Goal: Transaction & Acquisition: Book appointment/travel/reservation

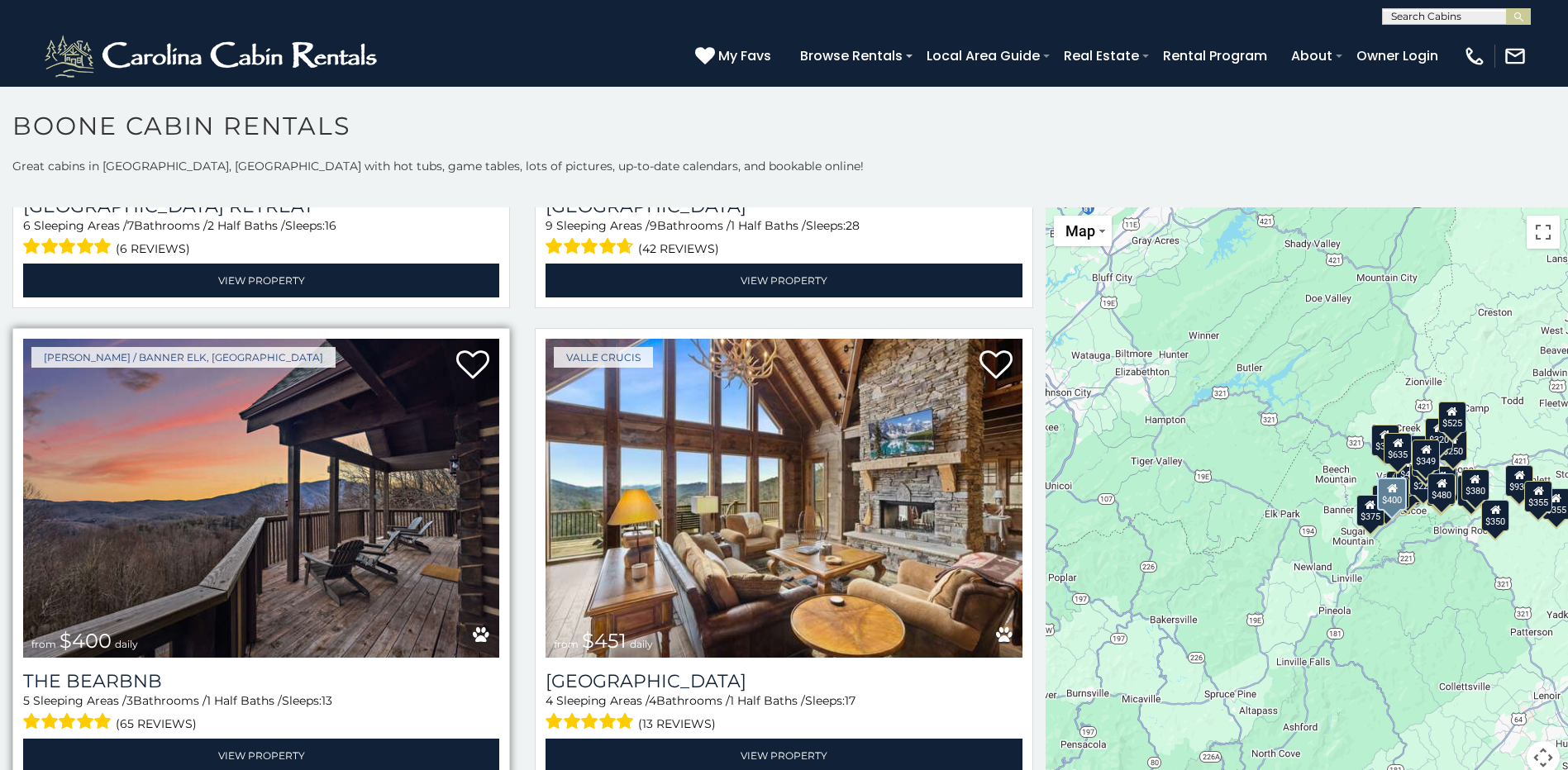
scroll to position [1901, 0]
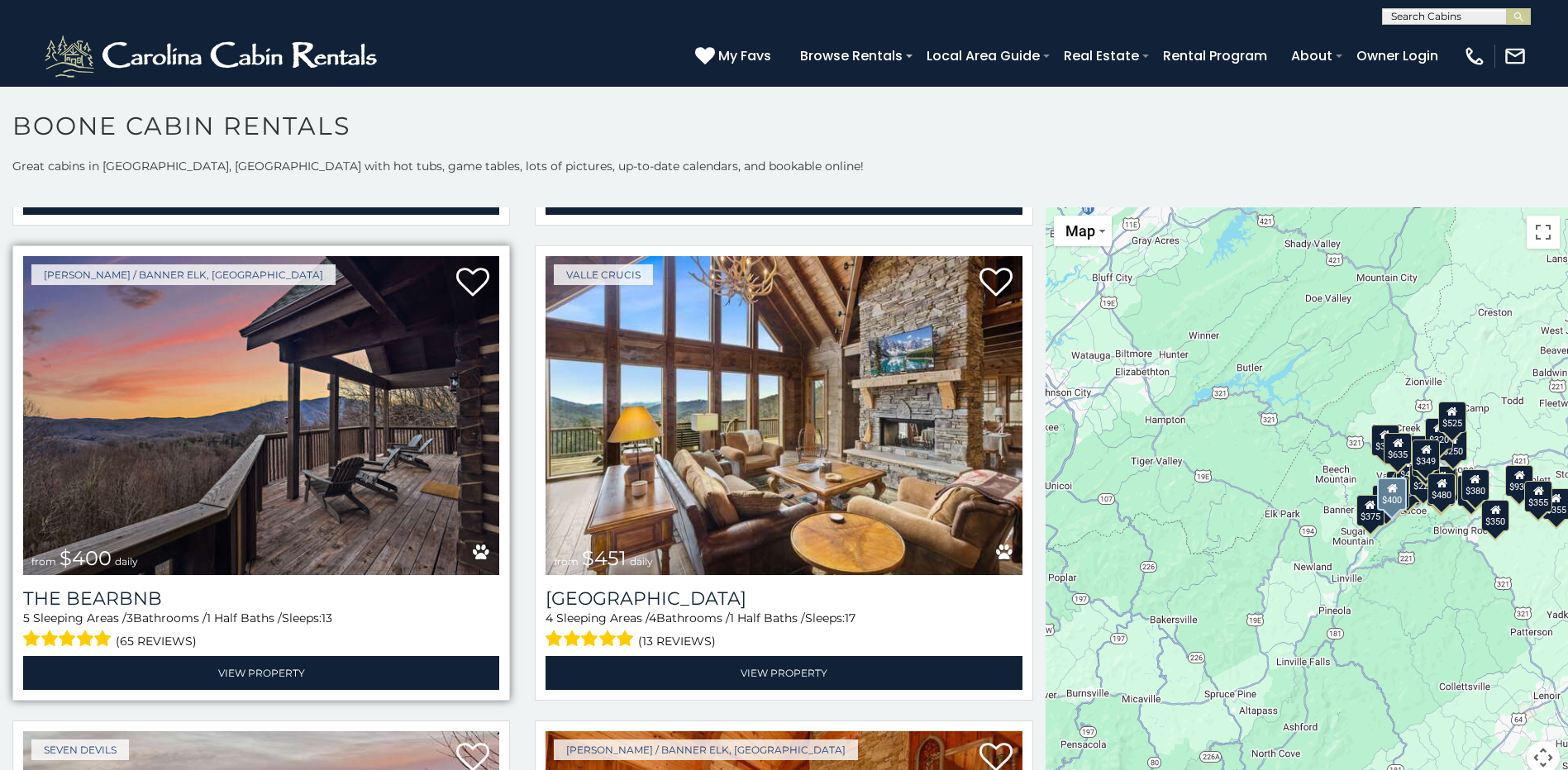
click at [331, 476] on img at bounding box center [260, 416] width 476 height 319
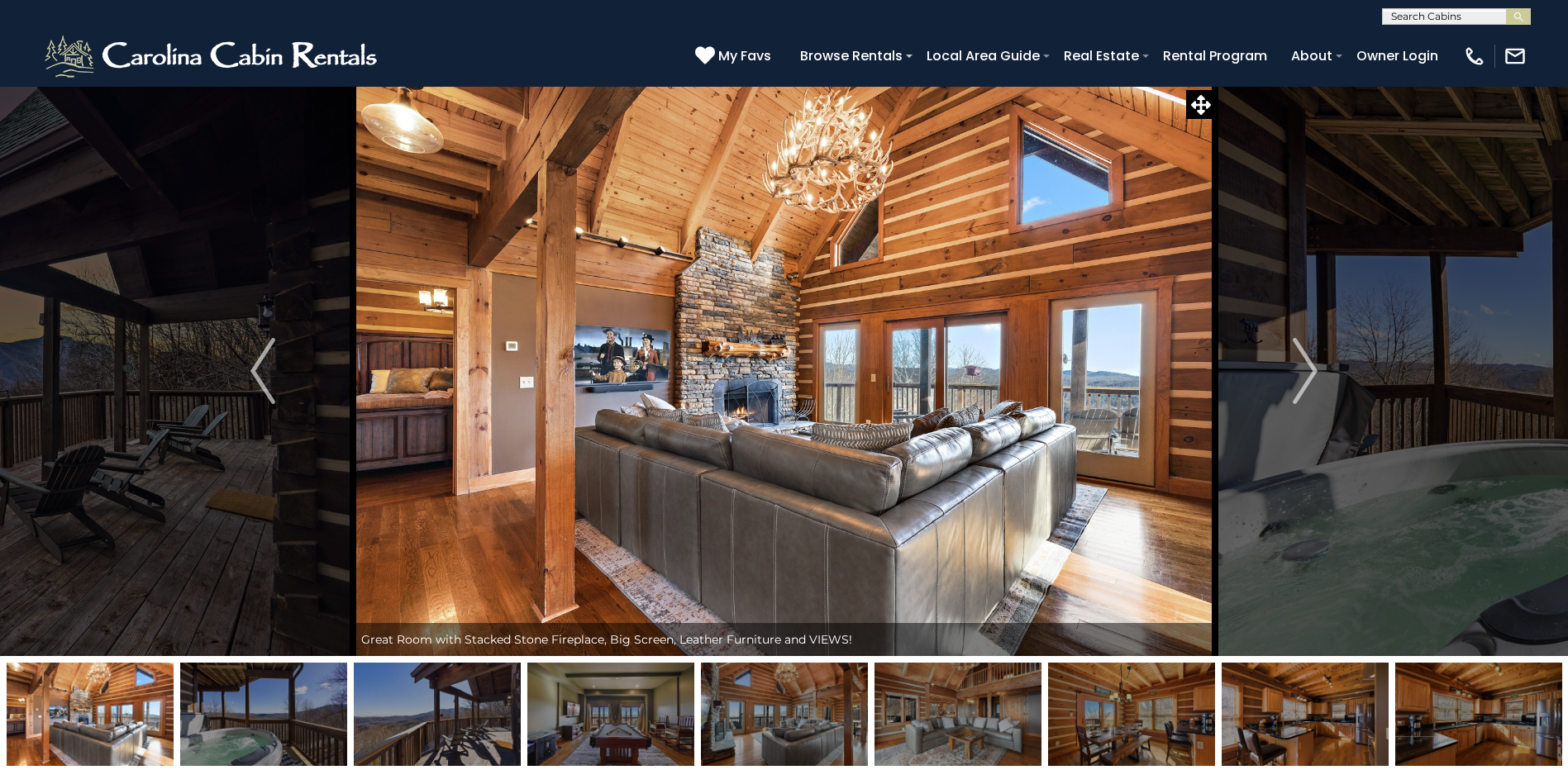
click at [1308, 371] on img "Next" at bounding box center [1304, 370] width 25 height 66
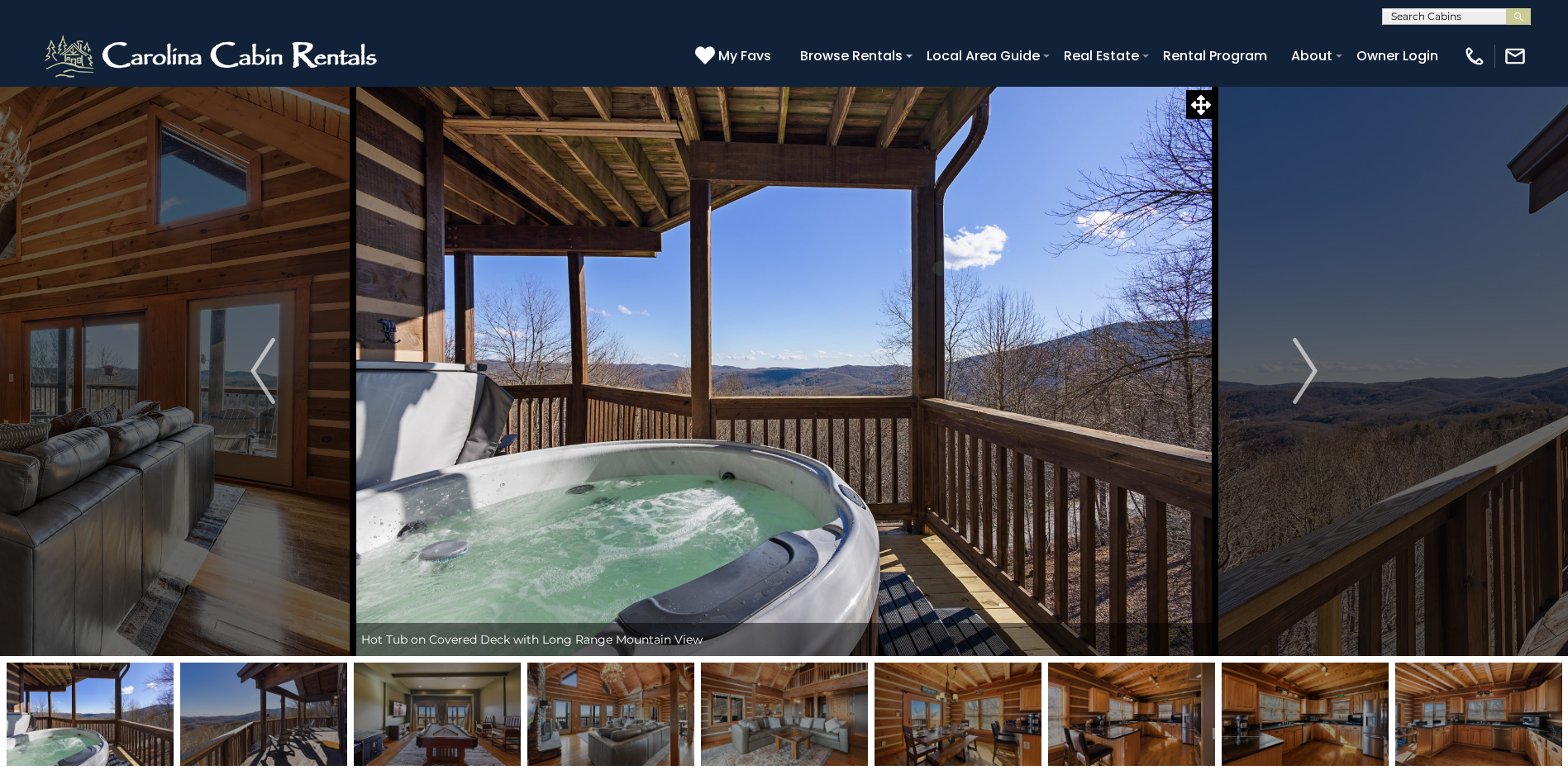
click at [1308, 371] on img "Next" at bounding box center [1304, 370] width 25 height 66
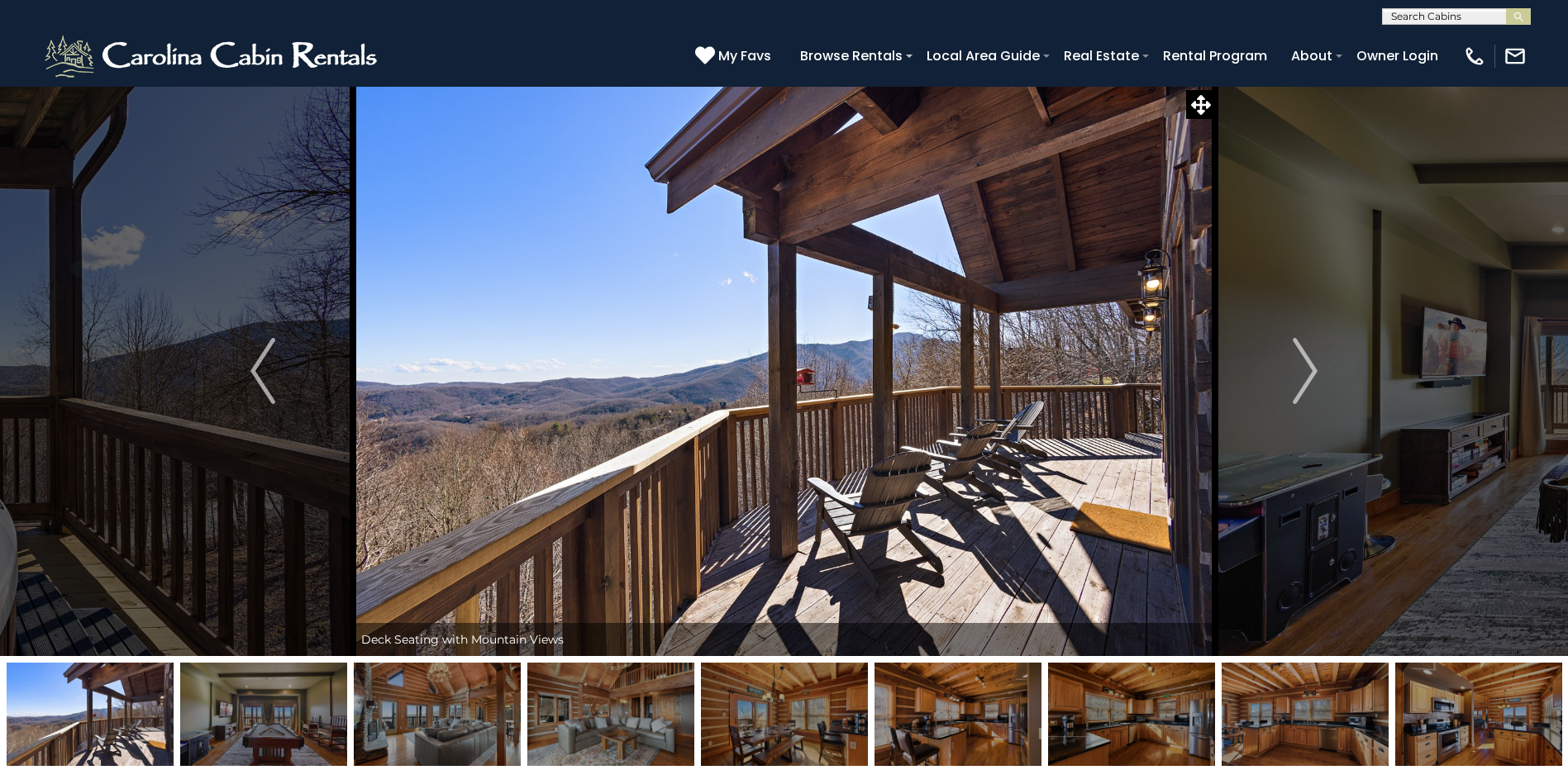
click at [1308, 371] on img "Next" at bounding box center [1304, 370] width 25 height 66
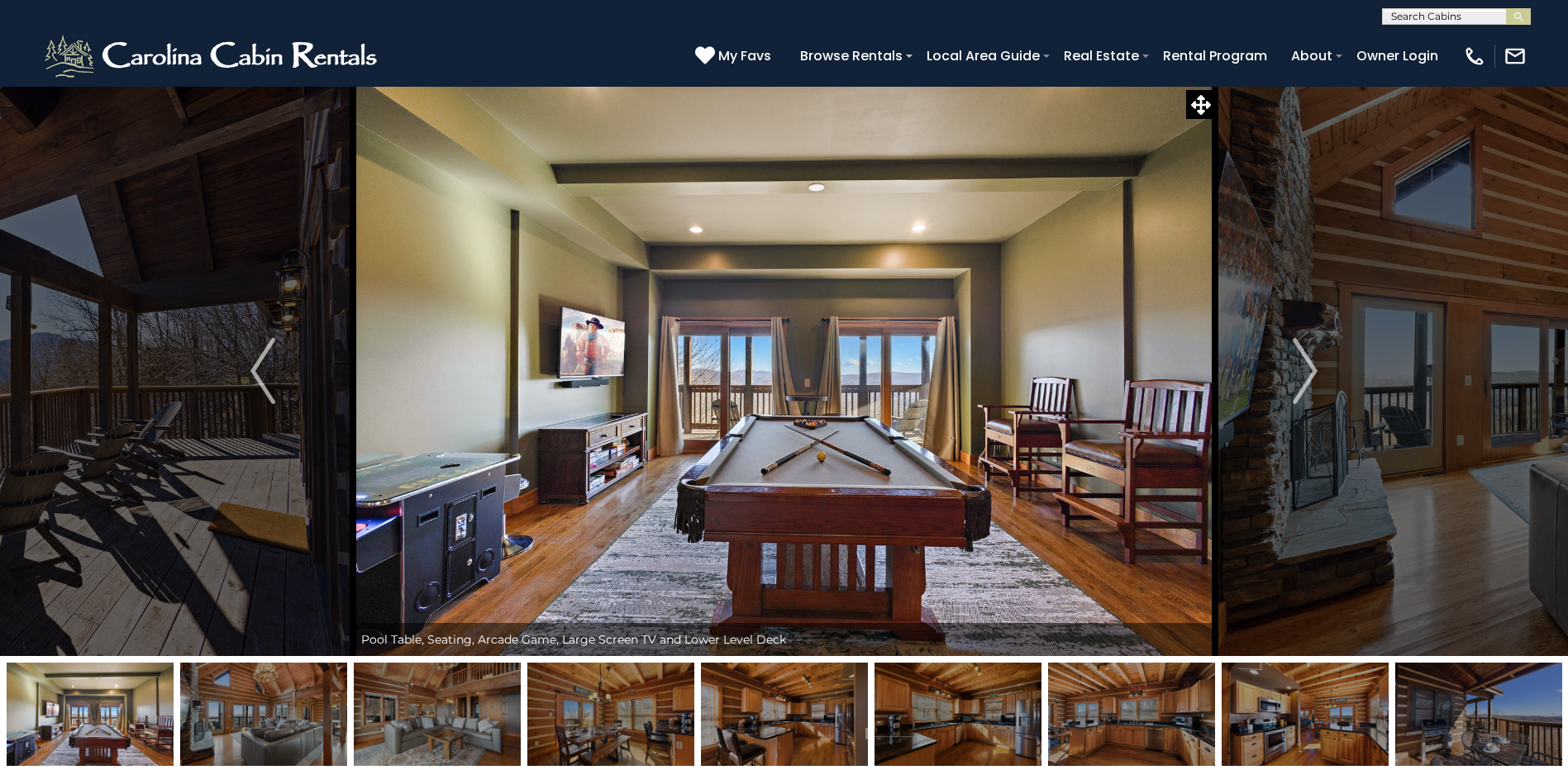
click at [1308, 371] on img "Next" at bounding box center [1304, 370] width 25 height 66
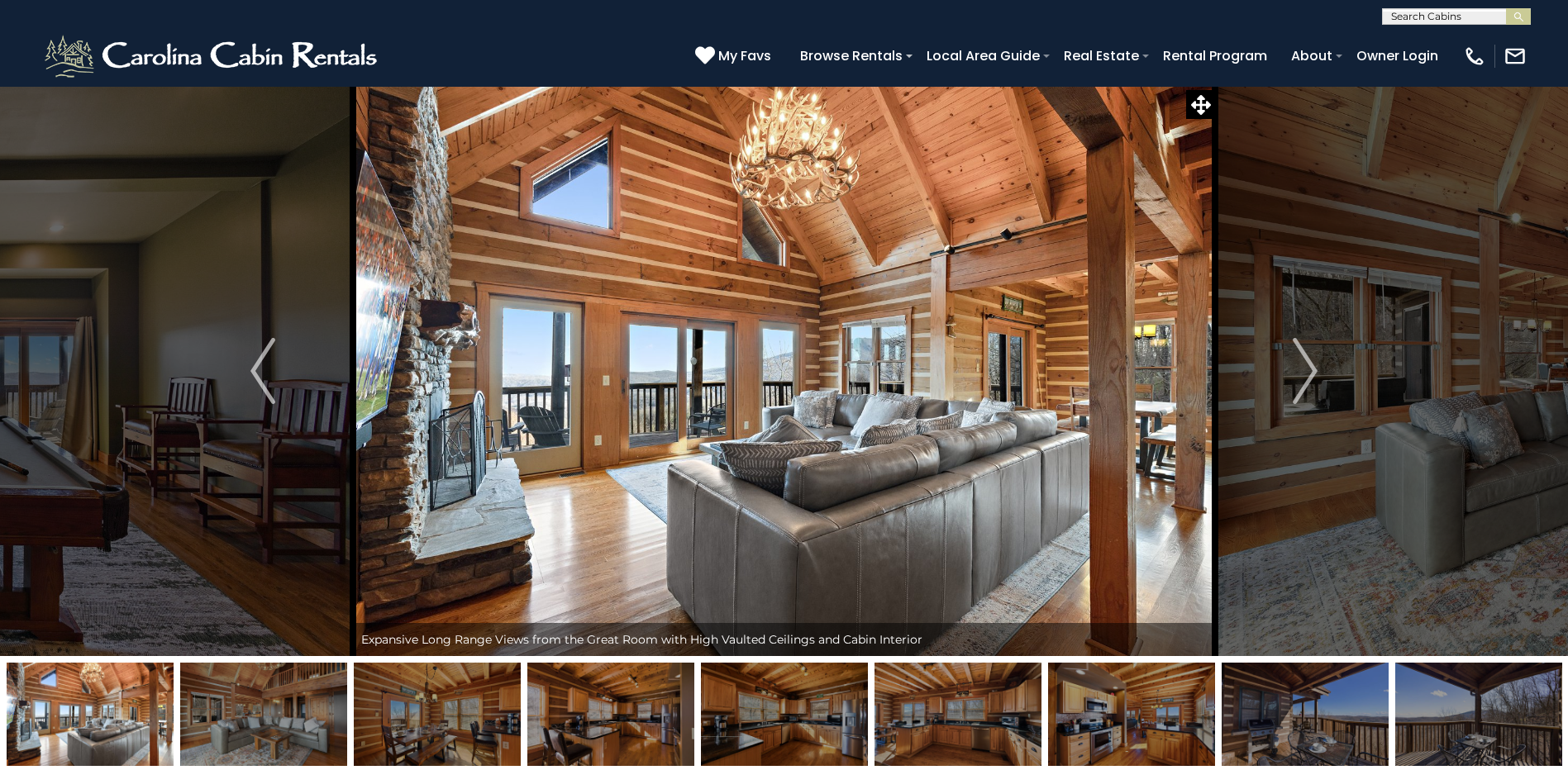
click at [1308, 371] on img "Next" at bounding box center [1304, 370] width 25 height 66
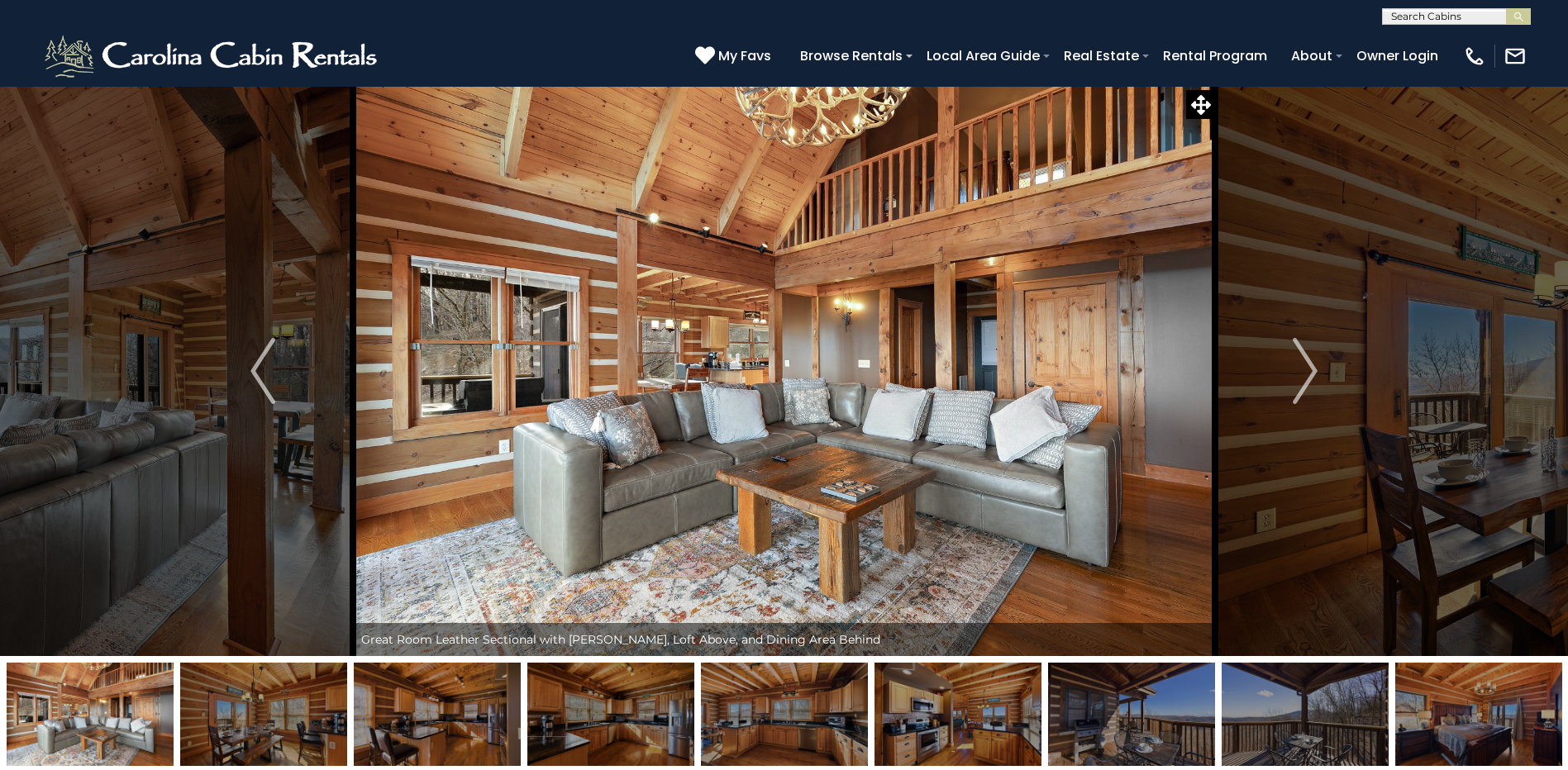
click at [1308, 371] on img "Next" at bounding box center [1304, 370] width 25 height 66
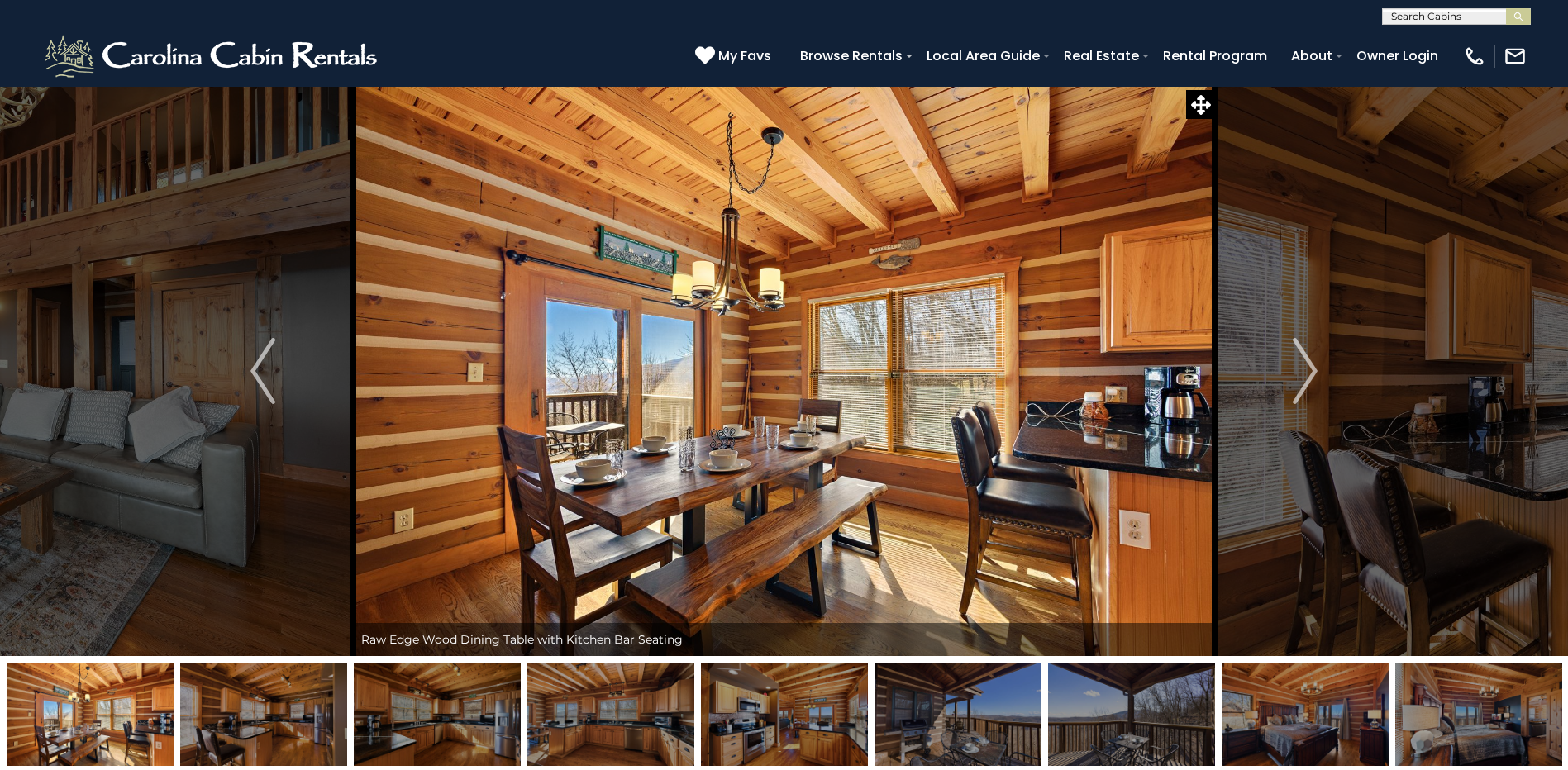
click at [1308, 371] on img "Next" at bounding box center [1304, 370] width 25 height 66
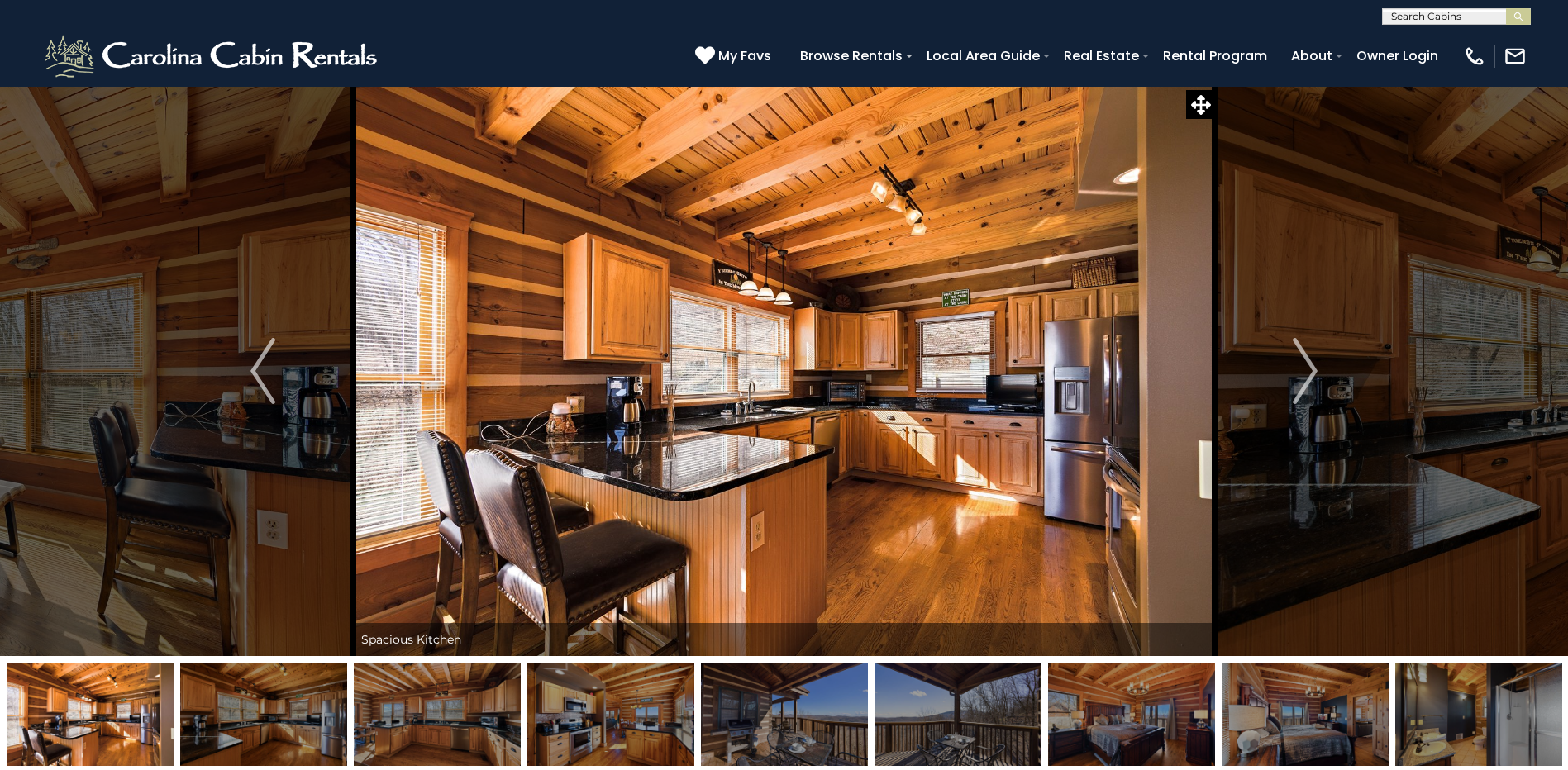
click at [1308, 371] on img "Next" at bounding box center [1304, 370] width 25 height 66
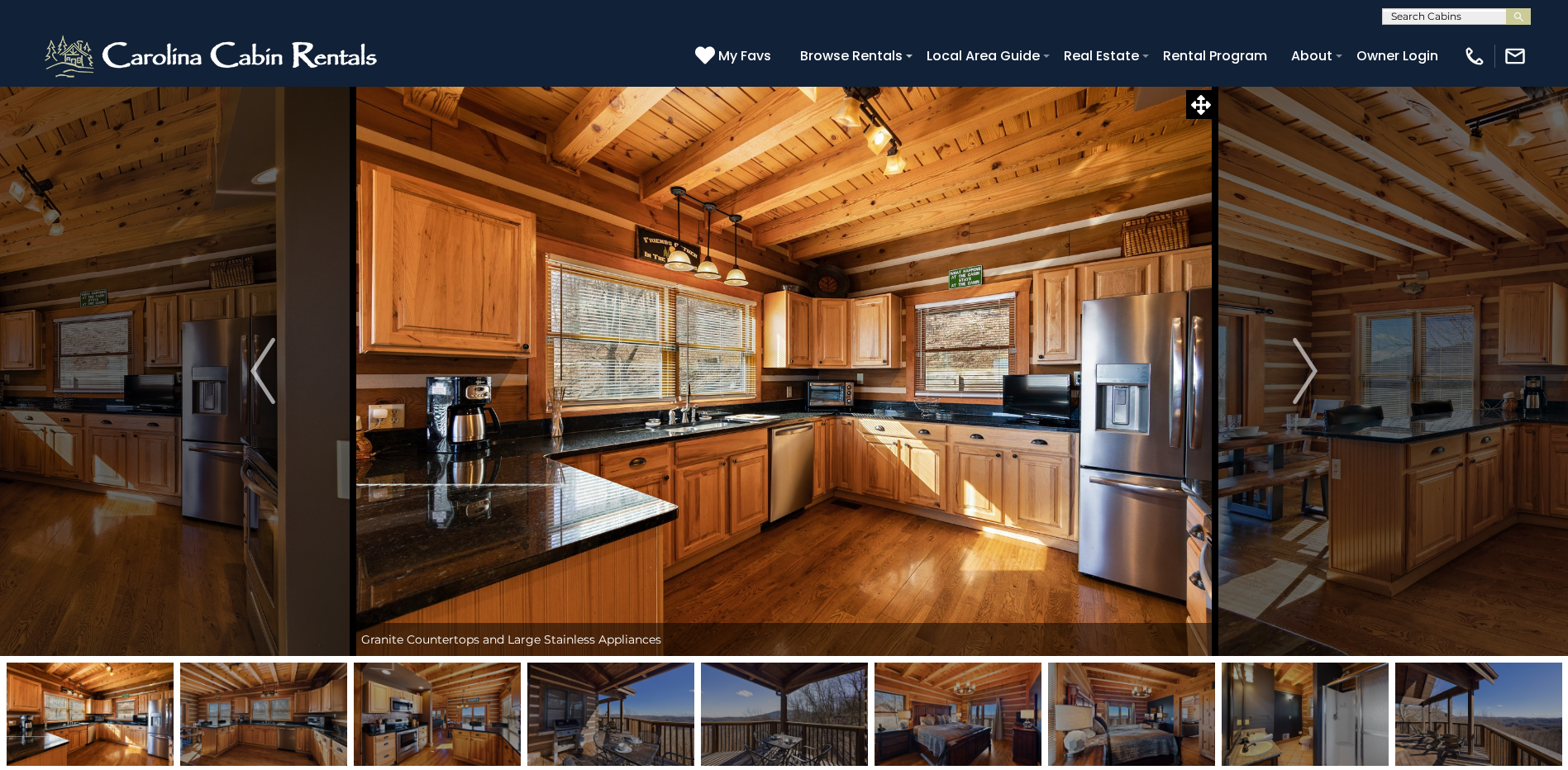
click at [1308, 371] on img "Next" at bounding box center [1304, 370] width 25 height 66
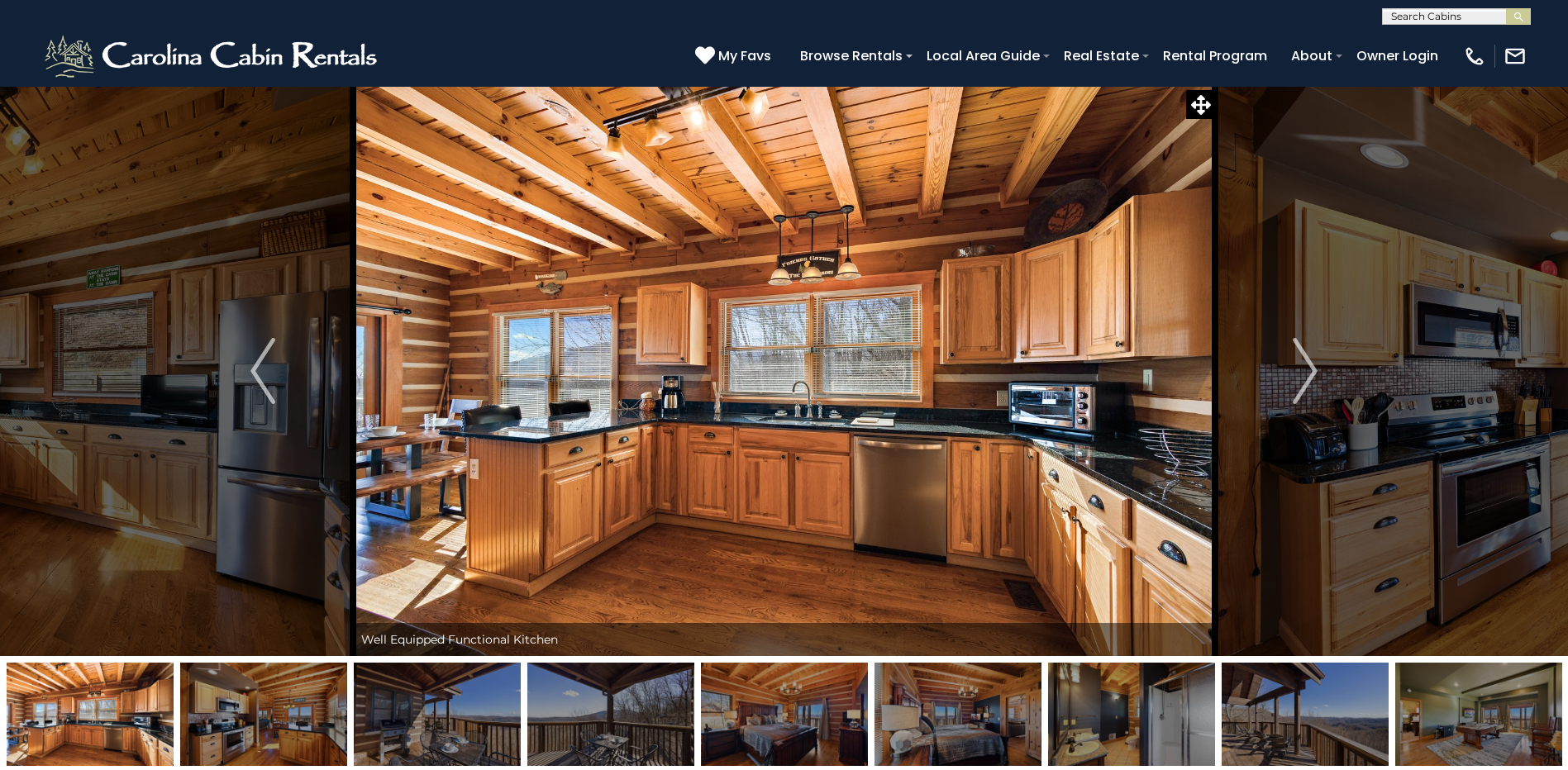
click at [1308, 371] on img "Next" at bounding box center [1304, 370] width 25 height 66
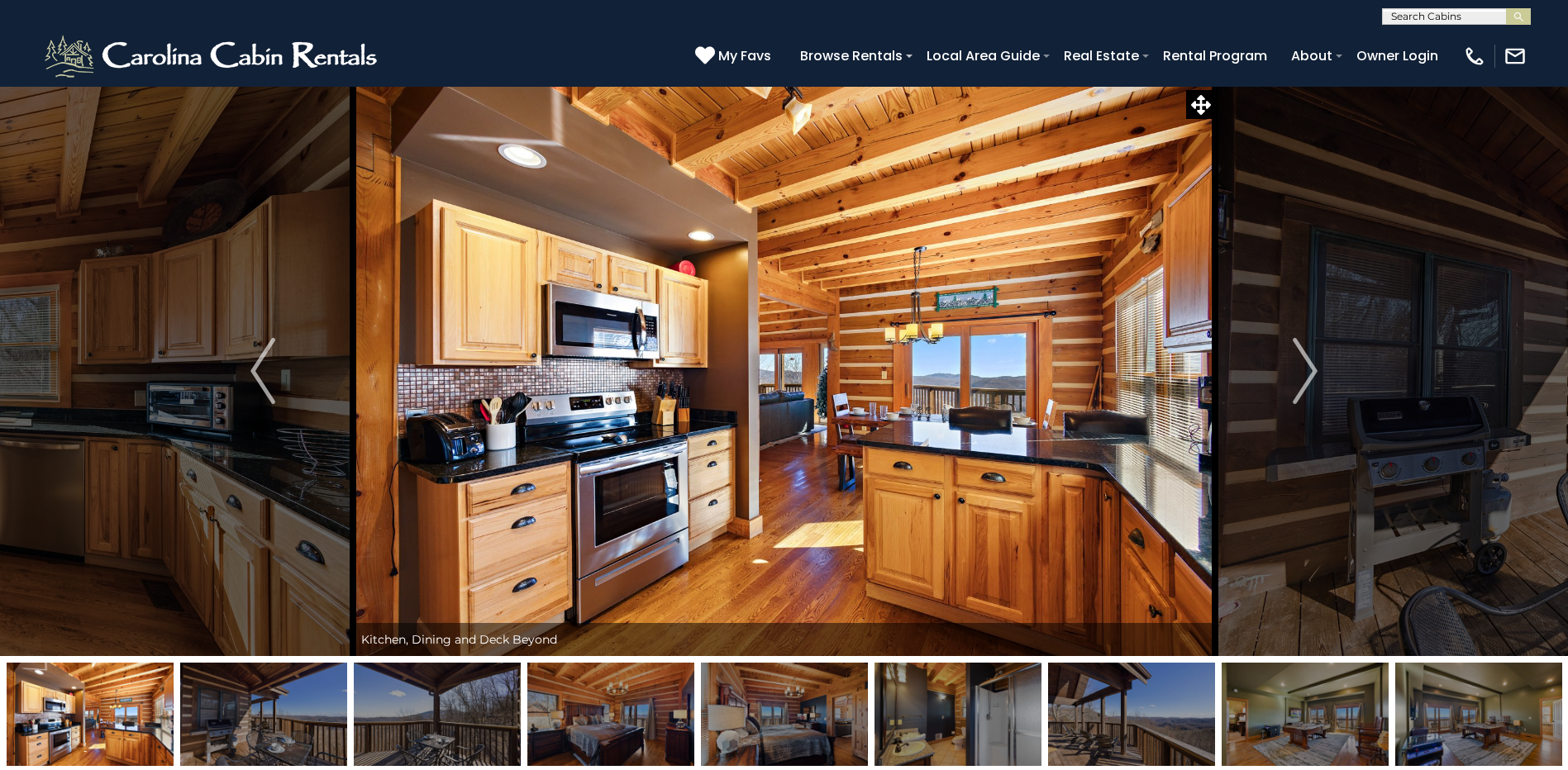
click at [1308, 371] on img "Next" at bounding box center [1304, 370] width 25 height 66
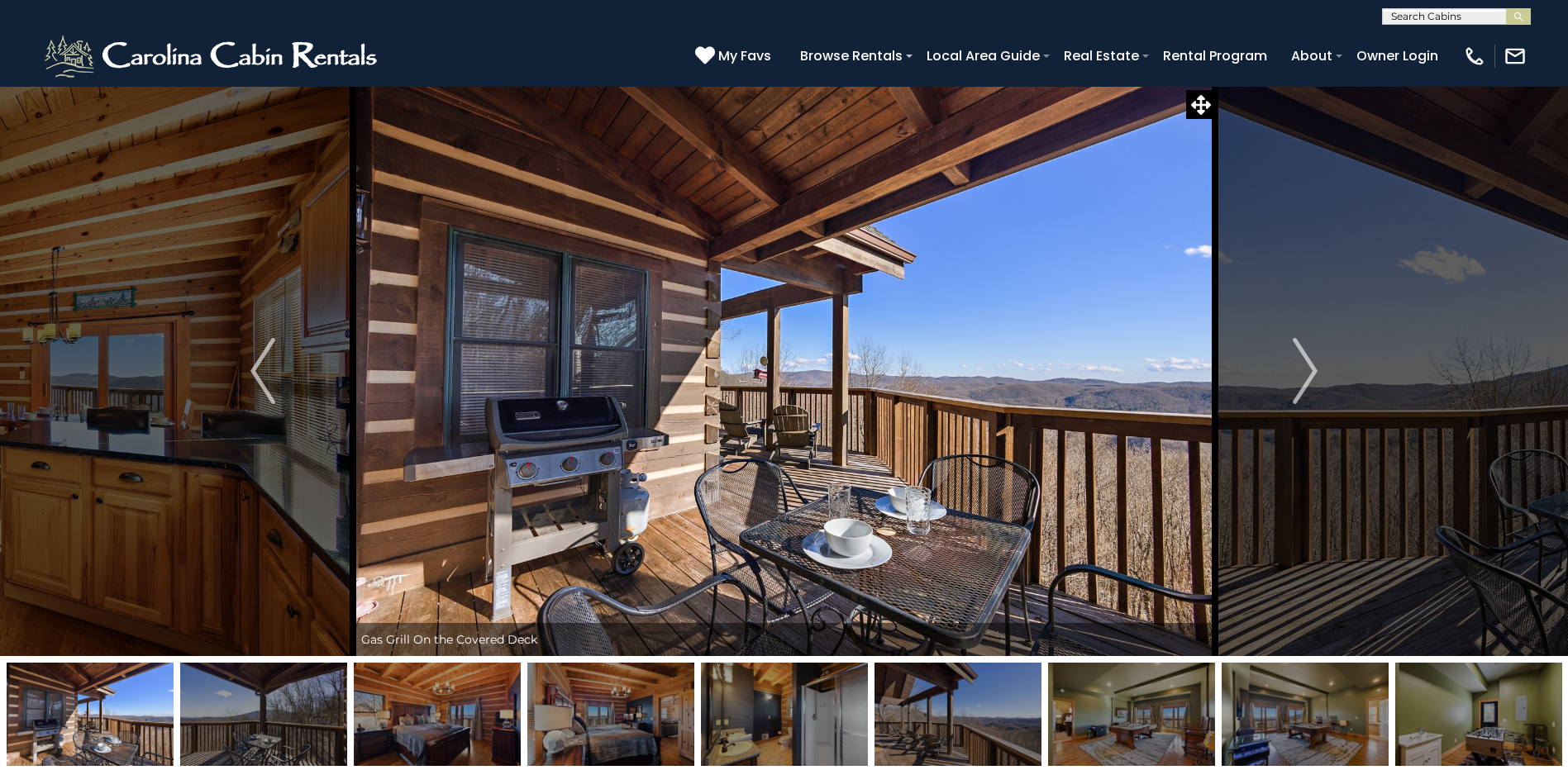
click at [1308, 371] on img "Next" at bounding box center [1304, 370] width 25 height 66
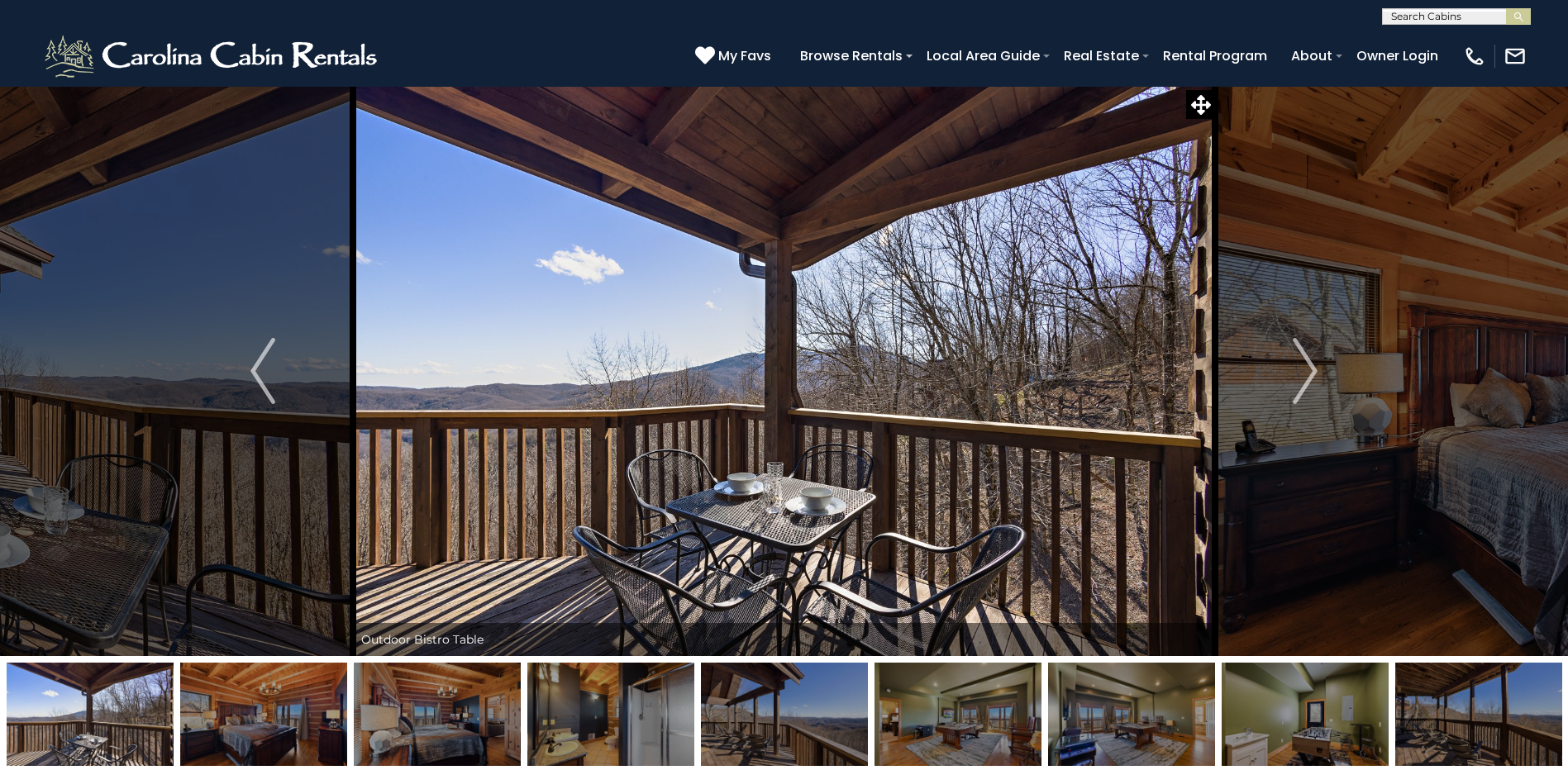
click at [1308, 371] on img "Next" at bounding box center [1304, 370] width 25 height 66
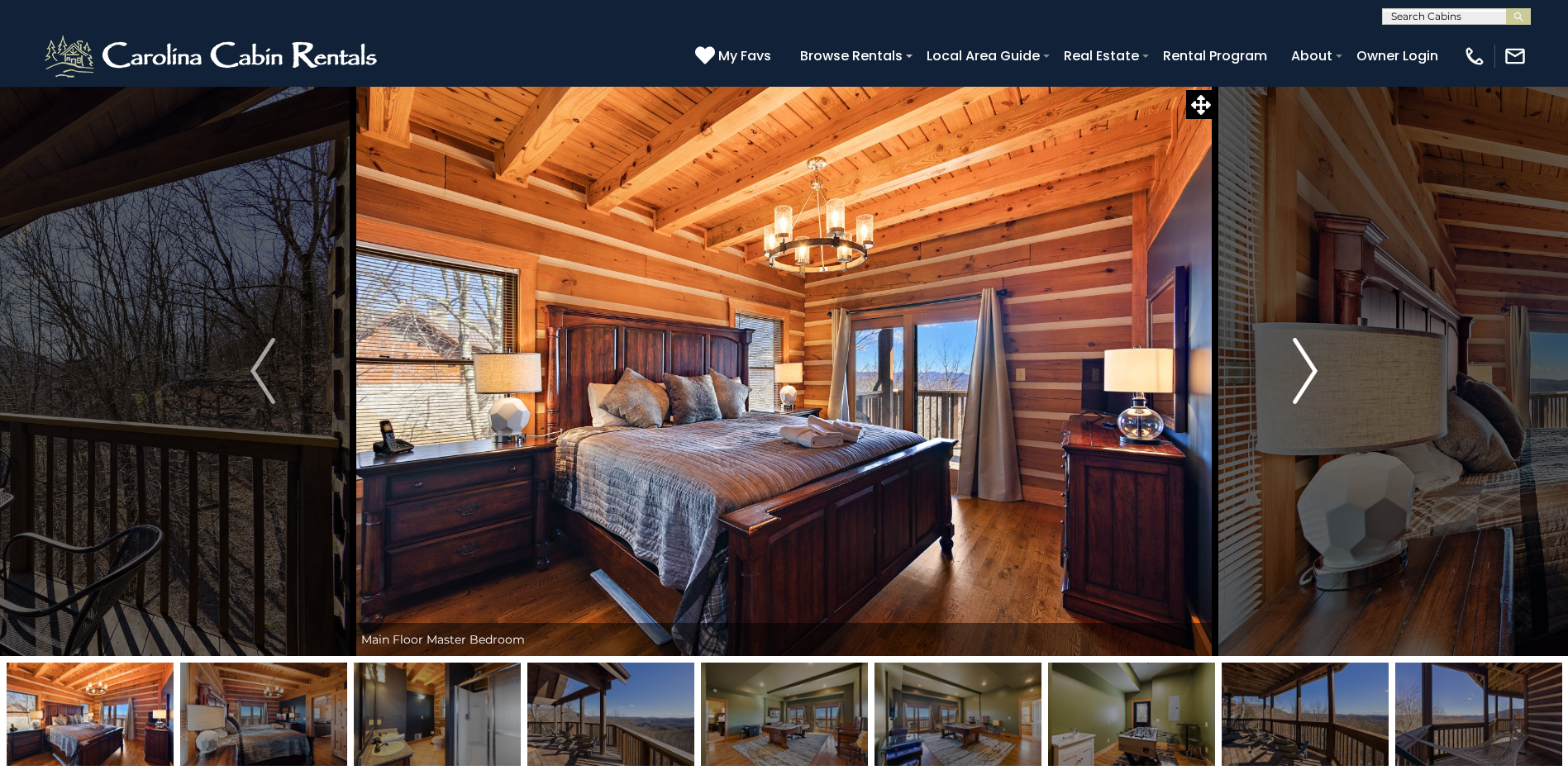
click at [1309, 371] on img "Next" at bounding box center [1304, 370] width 25 height 66
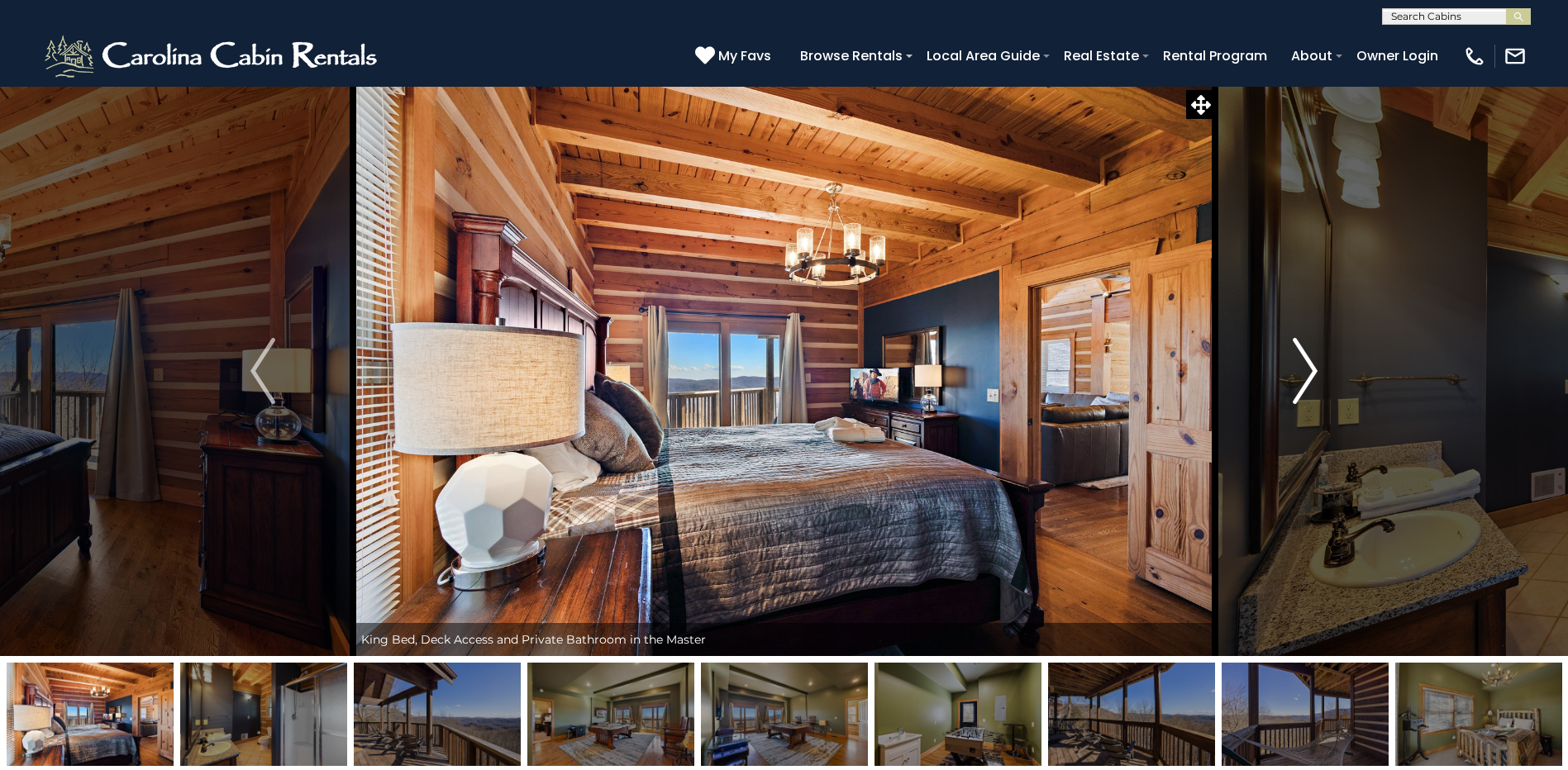
click at [1309, 371] on img "Next" at bounding box center [1304, 370] width 25 height 66
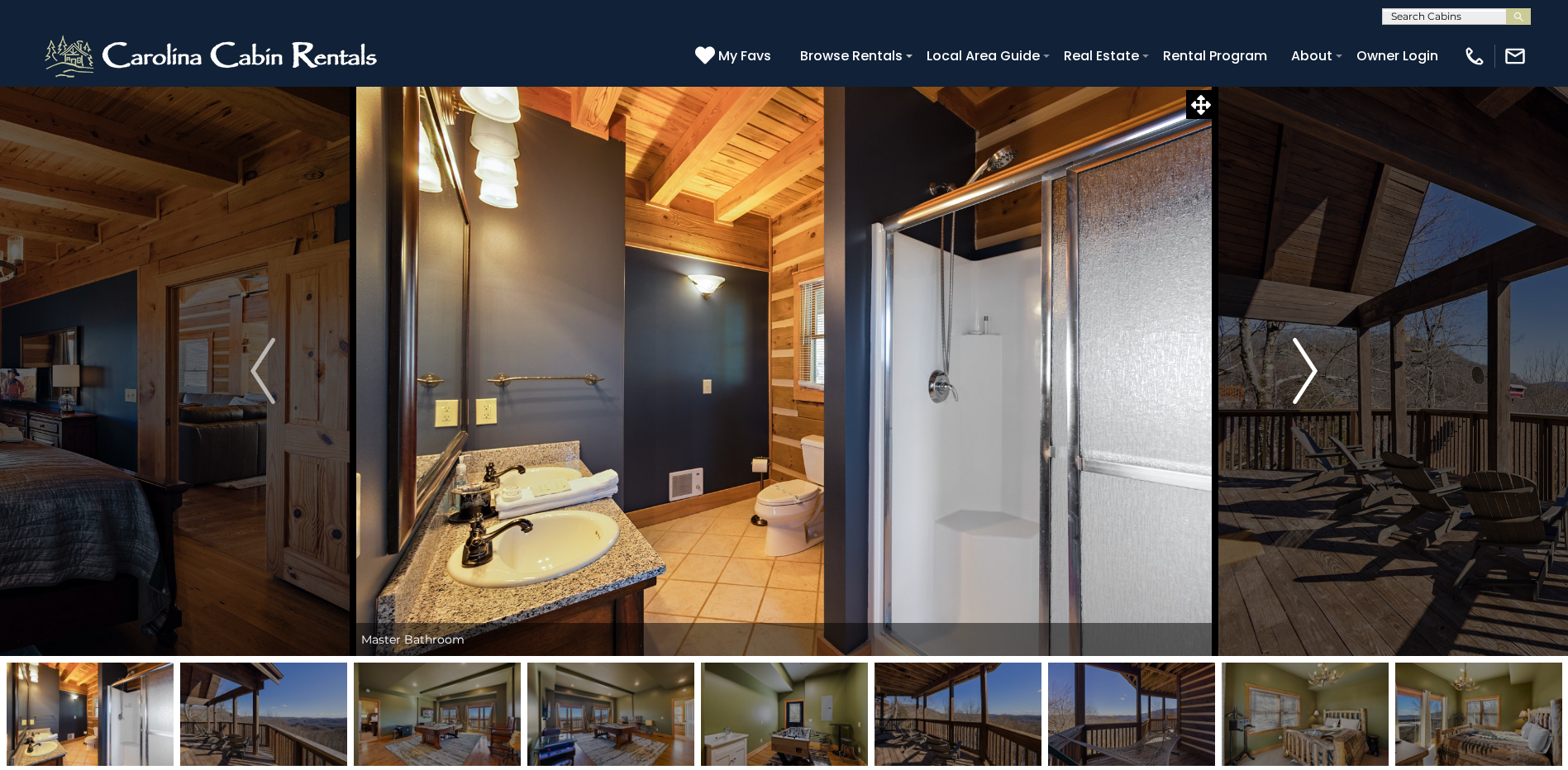
click at [1309, 371] on img "Next" at bounding box center [1304, 370] width 25 height 66
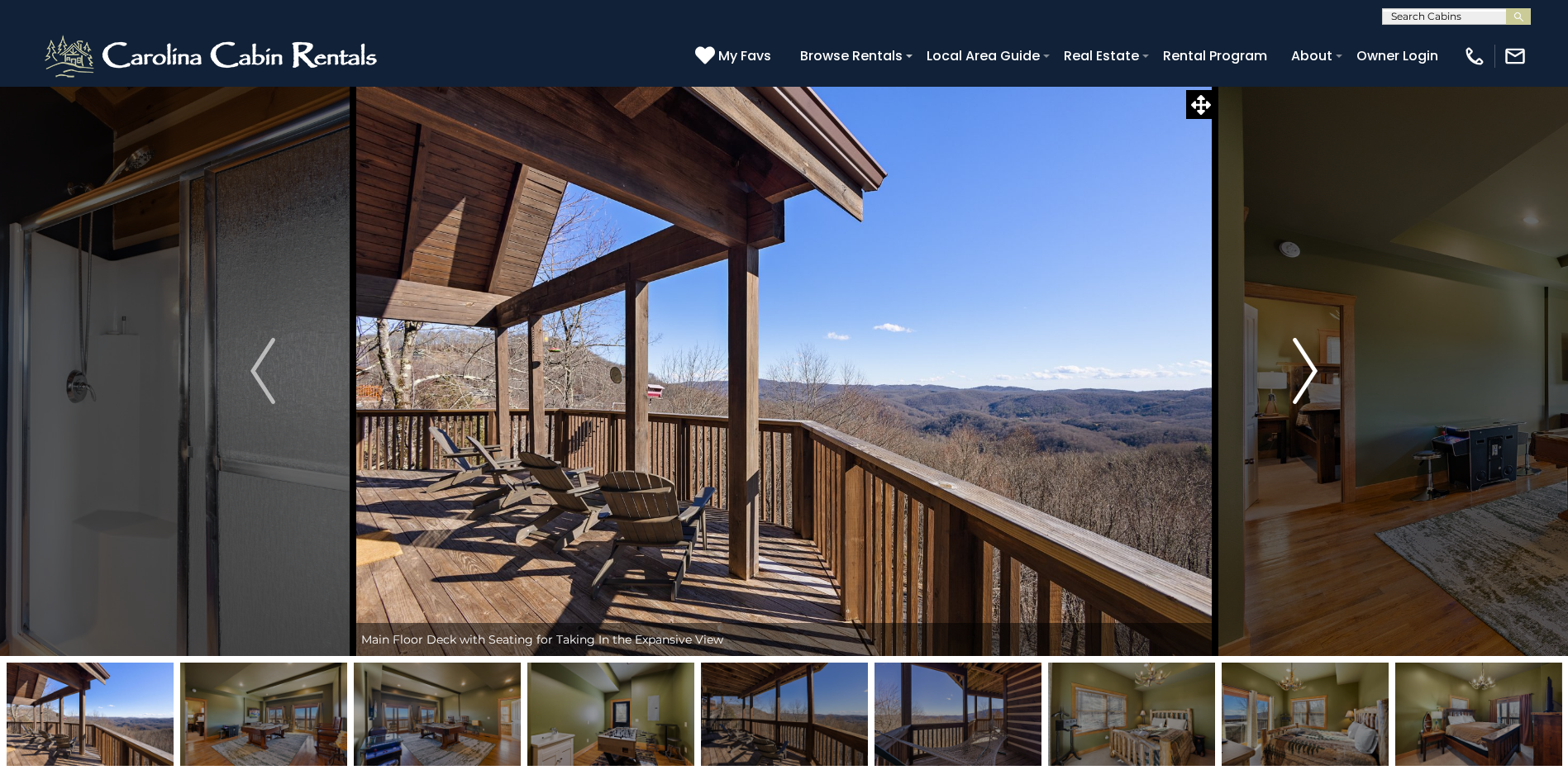
click at [1309, 371] on img "Next" at bounding box center [1304, 370] width 25 height 66
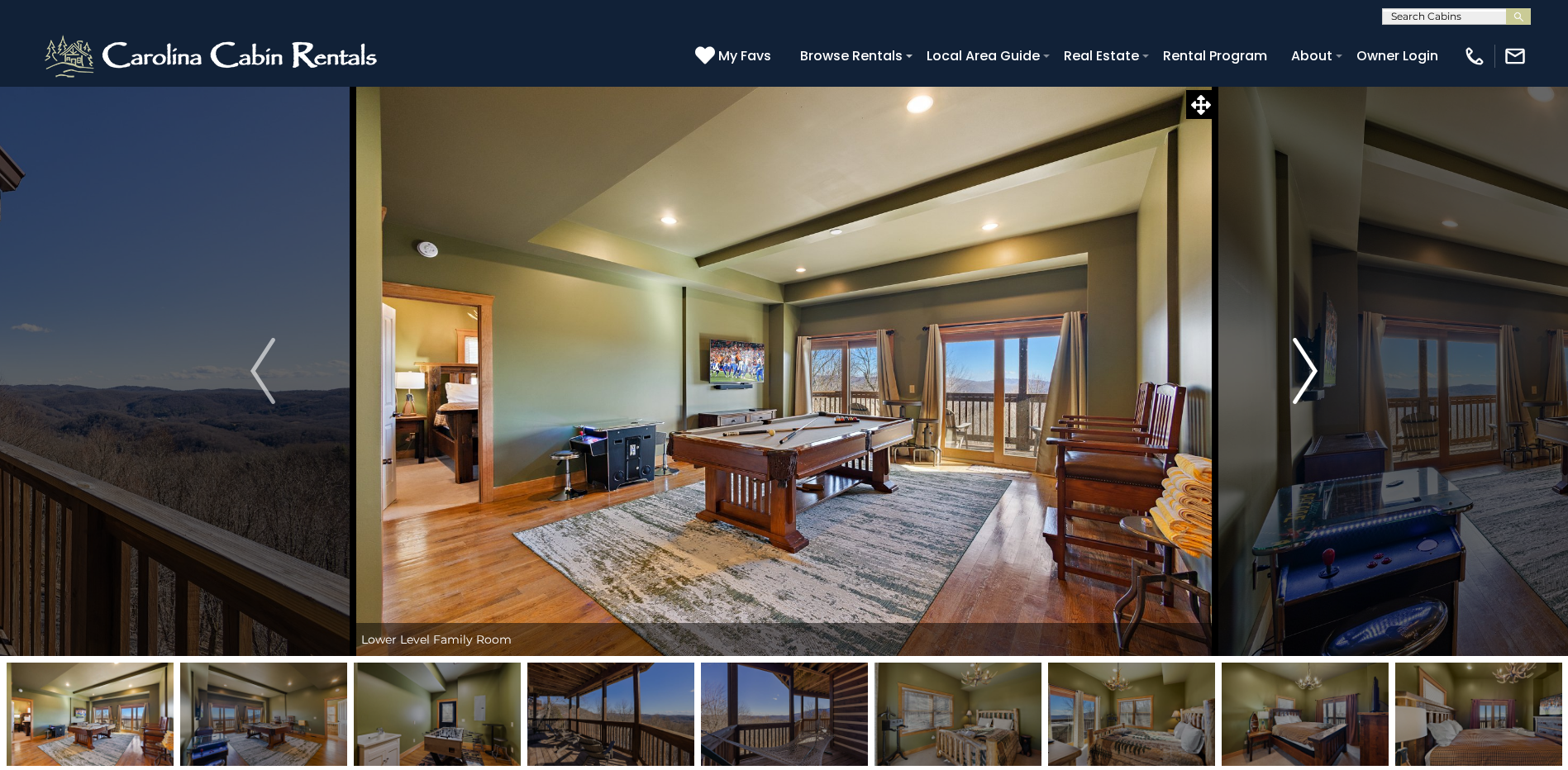
click at [1309, 371] on img "Next" at bounding box center [1304, 370] width 25 height 66
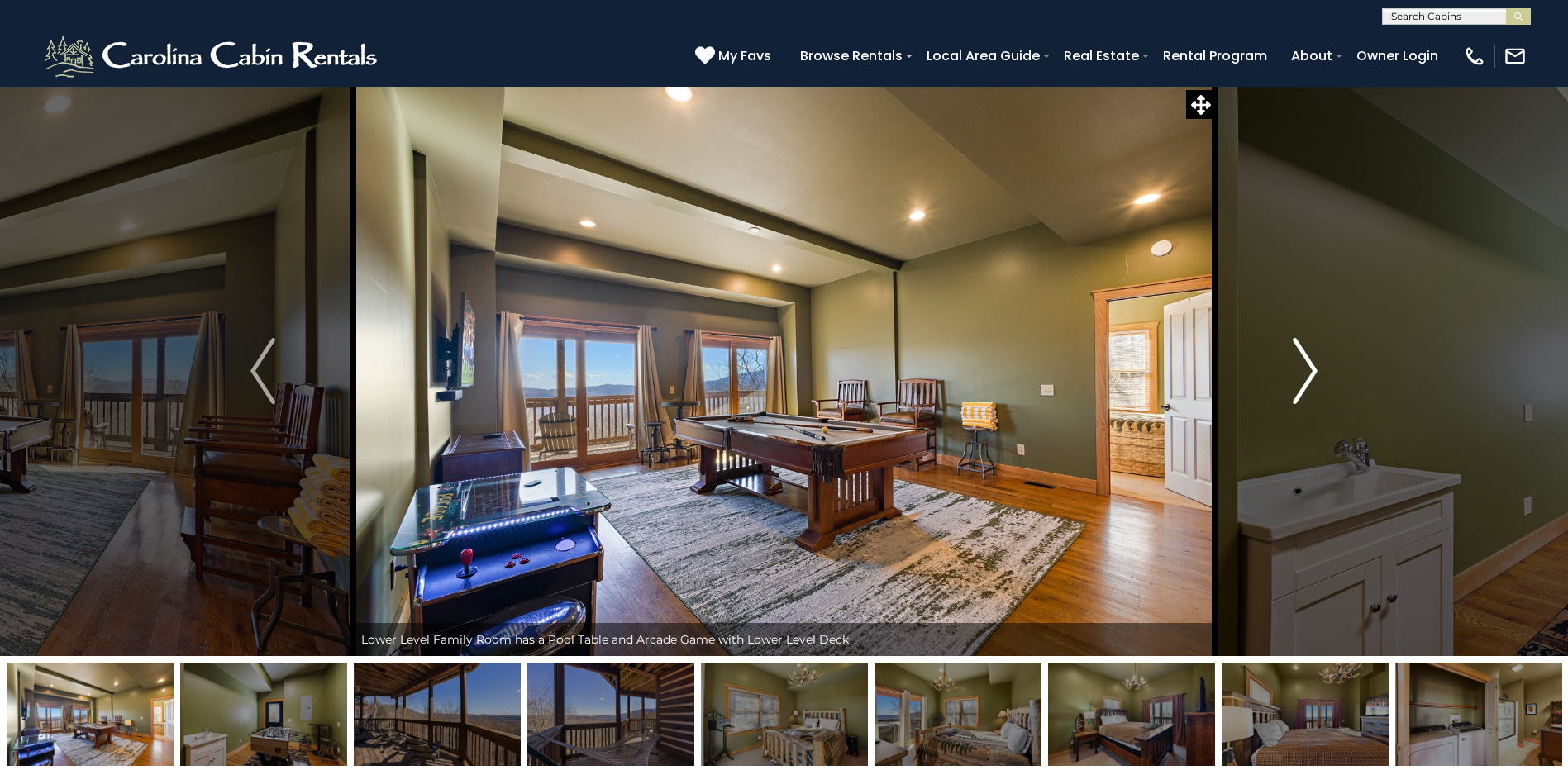
click at [1309, 371] on img "Next" at bounding box center [1304, 370] width 25 height 66
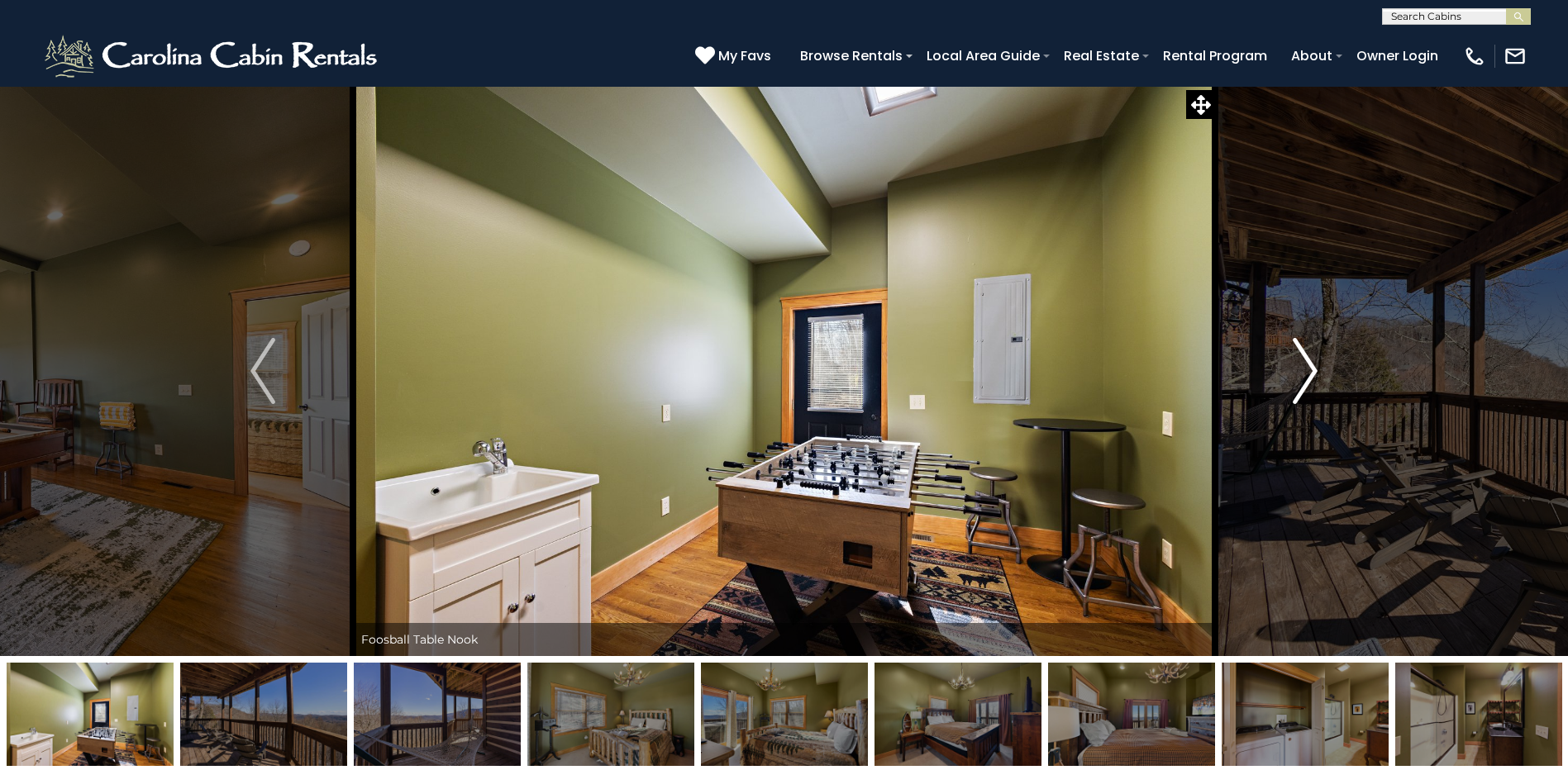
click at [1309, 371] on img "Next" at bounding box center [1304, 370] width 25 height 66
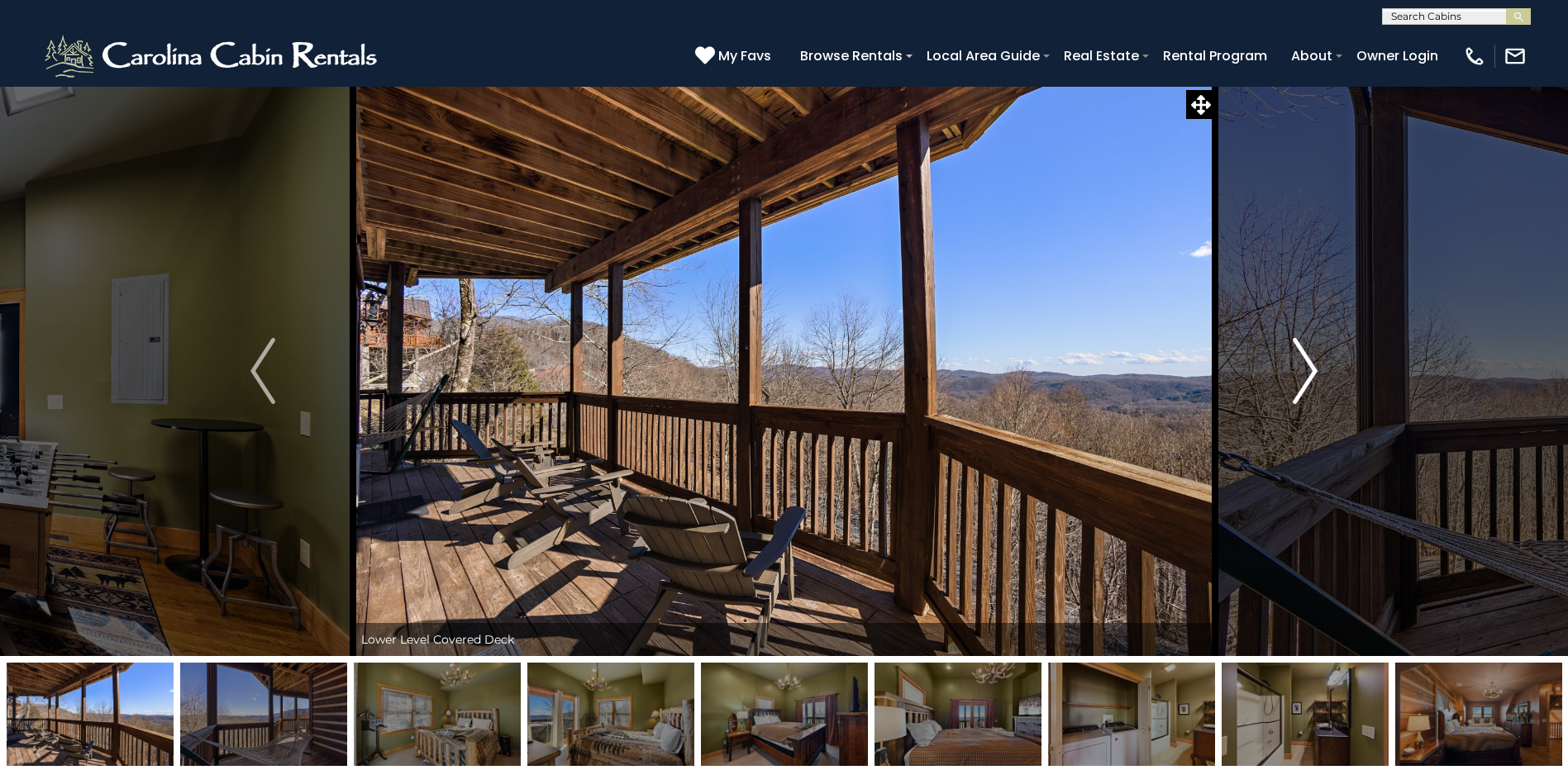
click at [1309, 371] on img "Next" at bounding box center [1304, 370] width 25 height 66
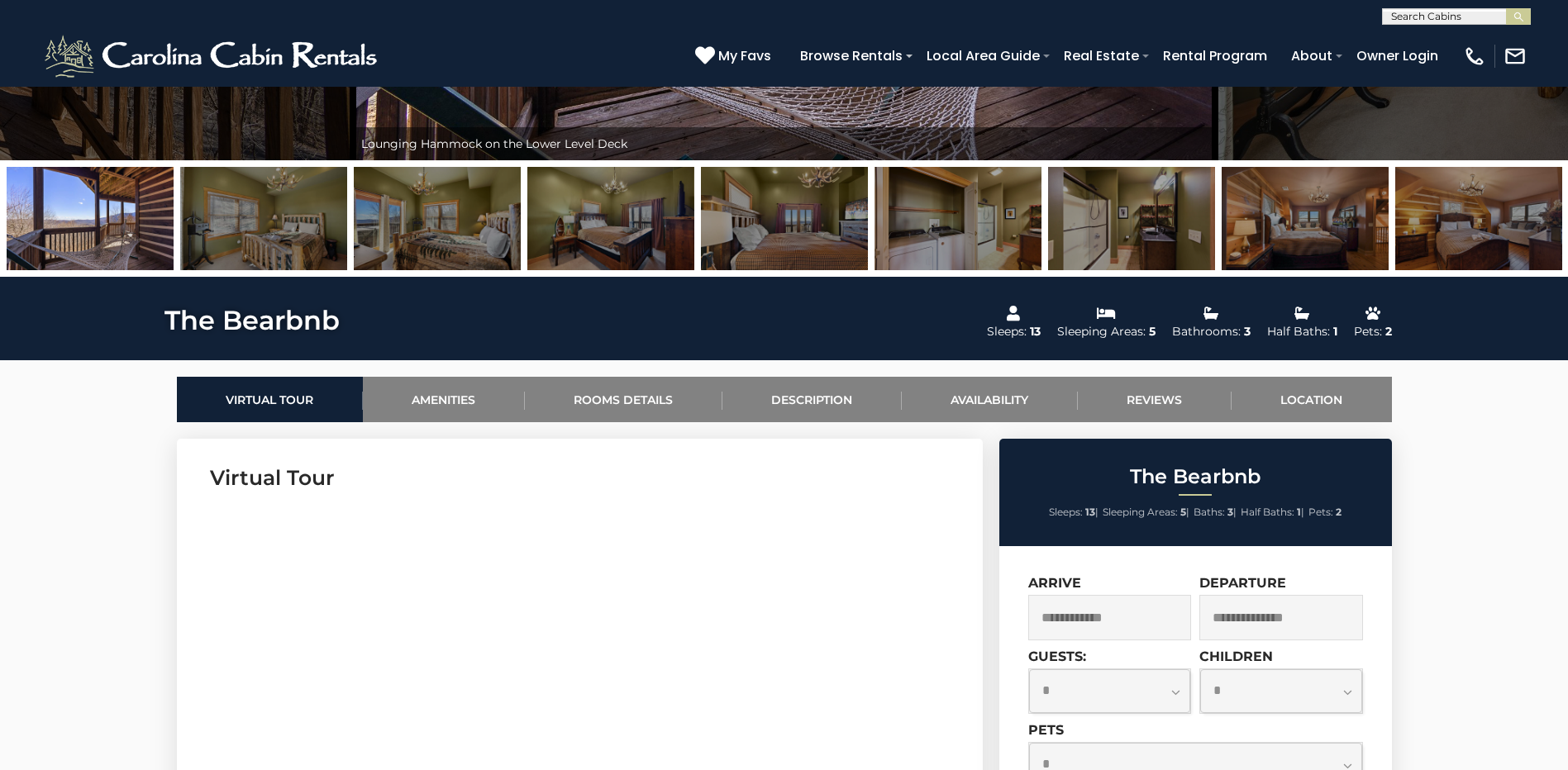
scroll to position [661, 0]
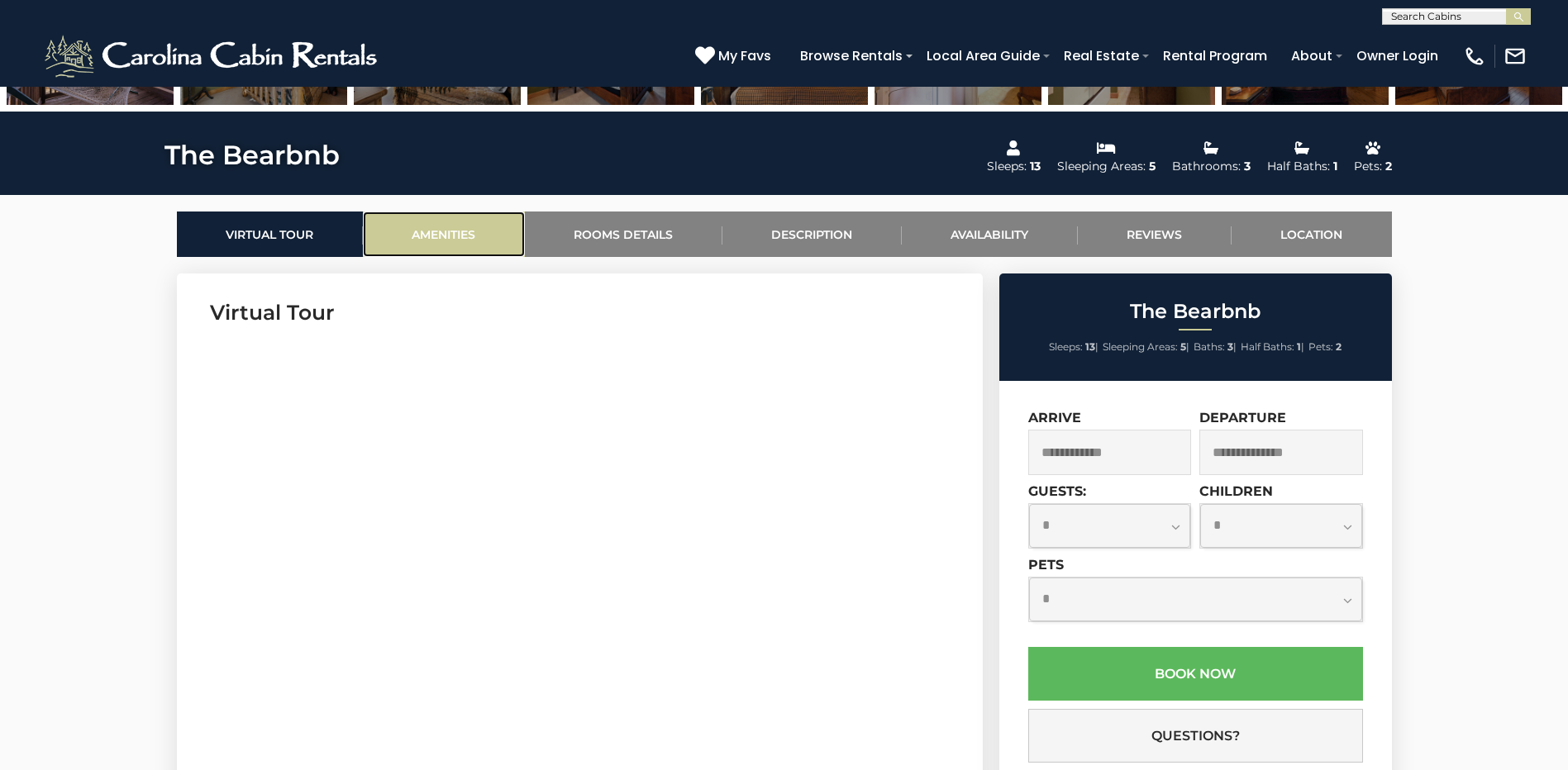
click at [442, 227] on link "Amenities" at bounding box center [444, 234] width 162 height 46
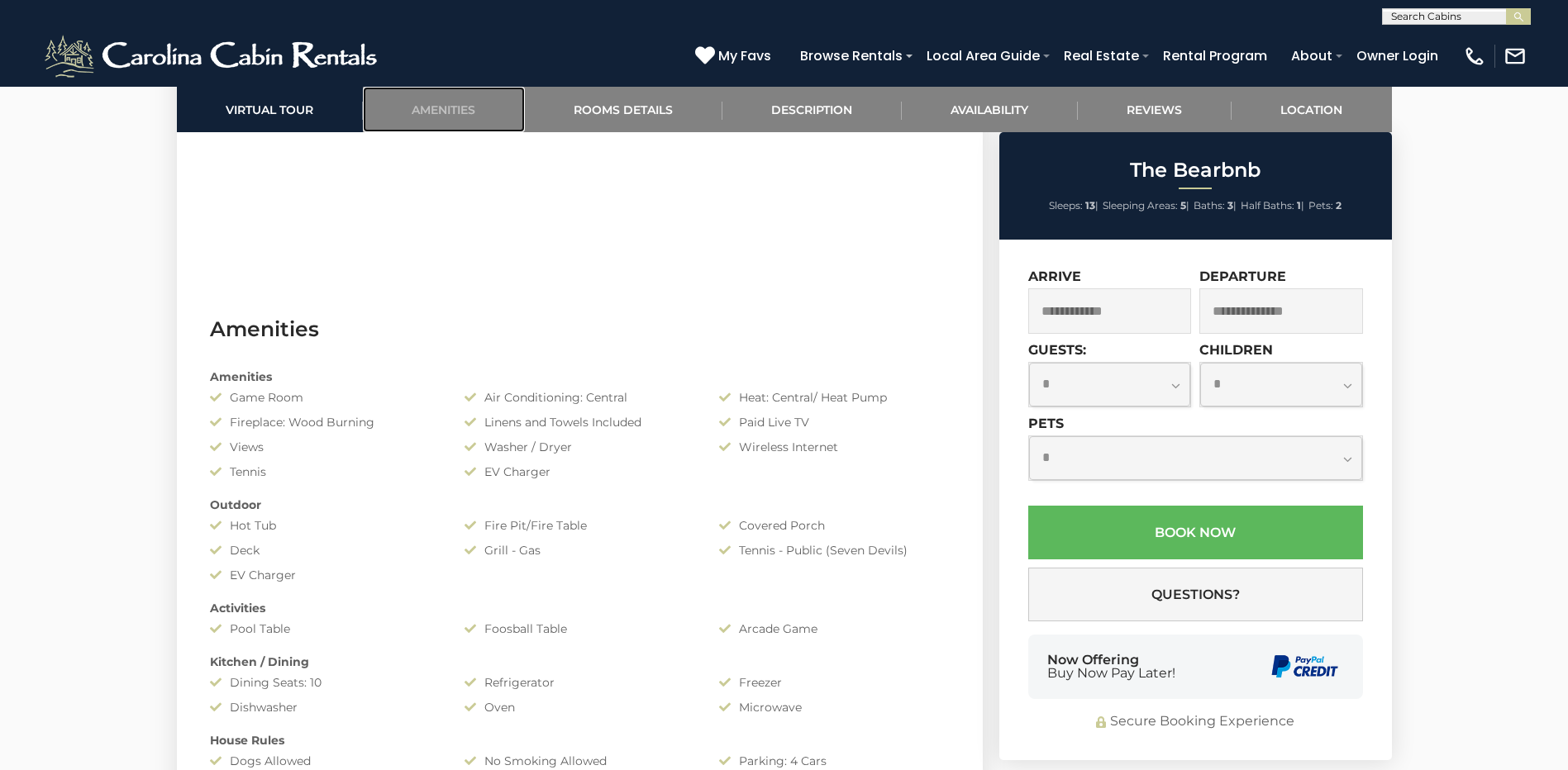
scroll to position [1066, 0]
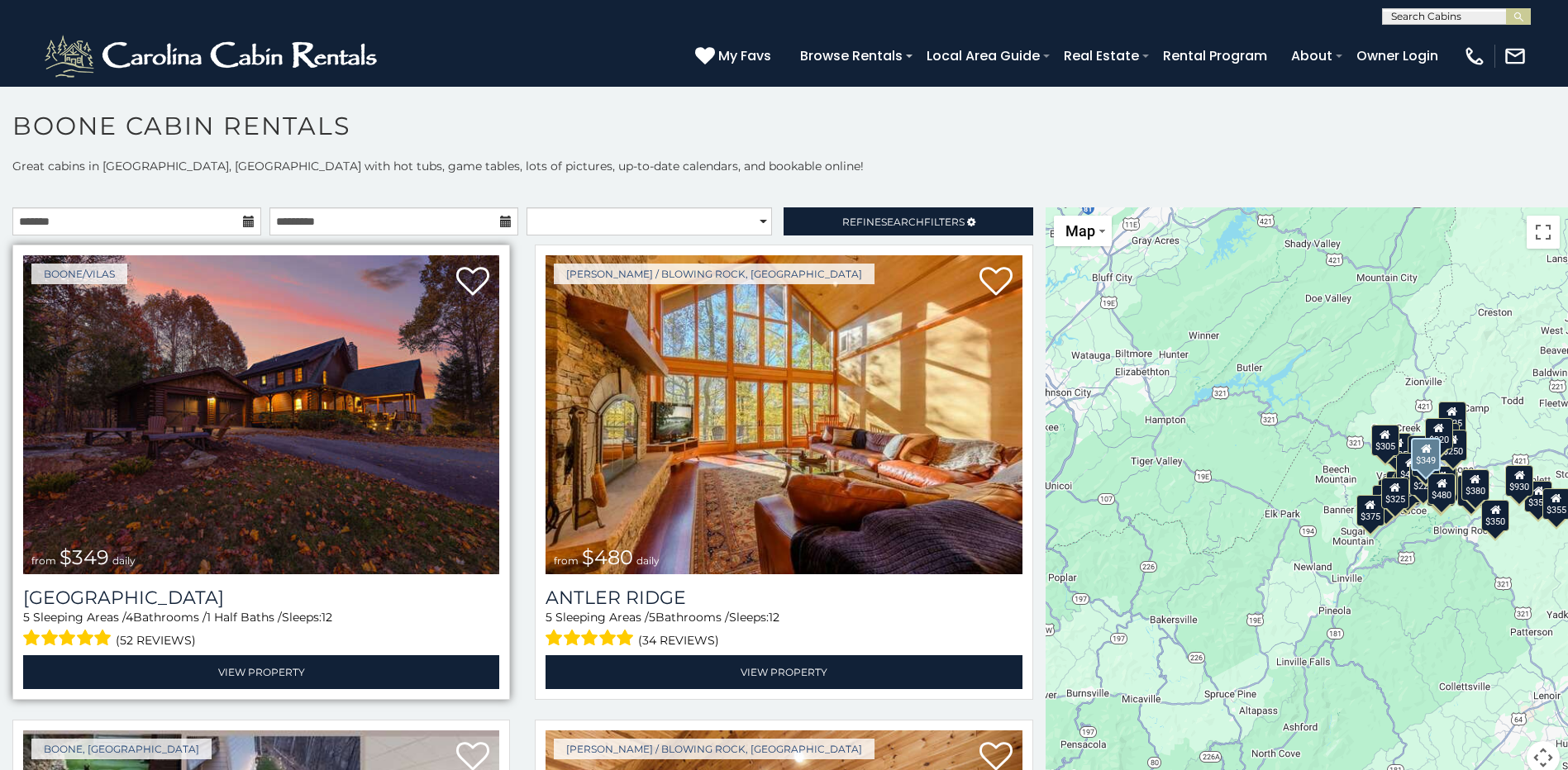
click at [275, 426] on img at bounding box center [260, 415] width 476 height 319
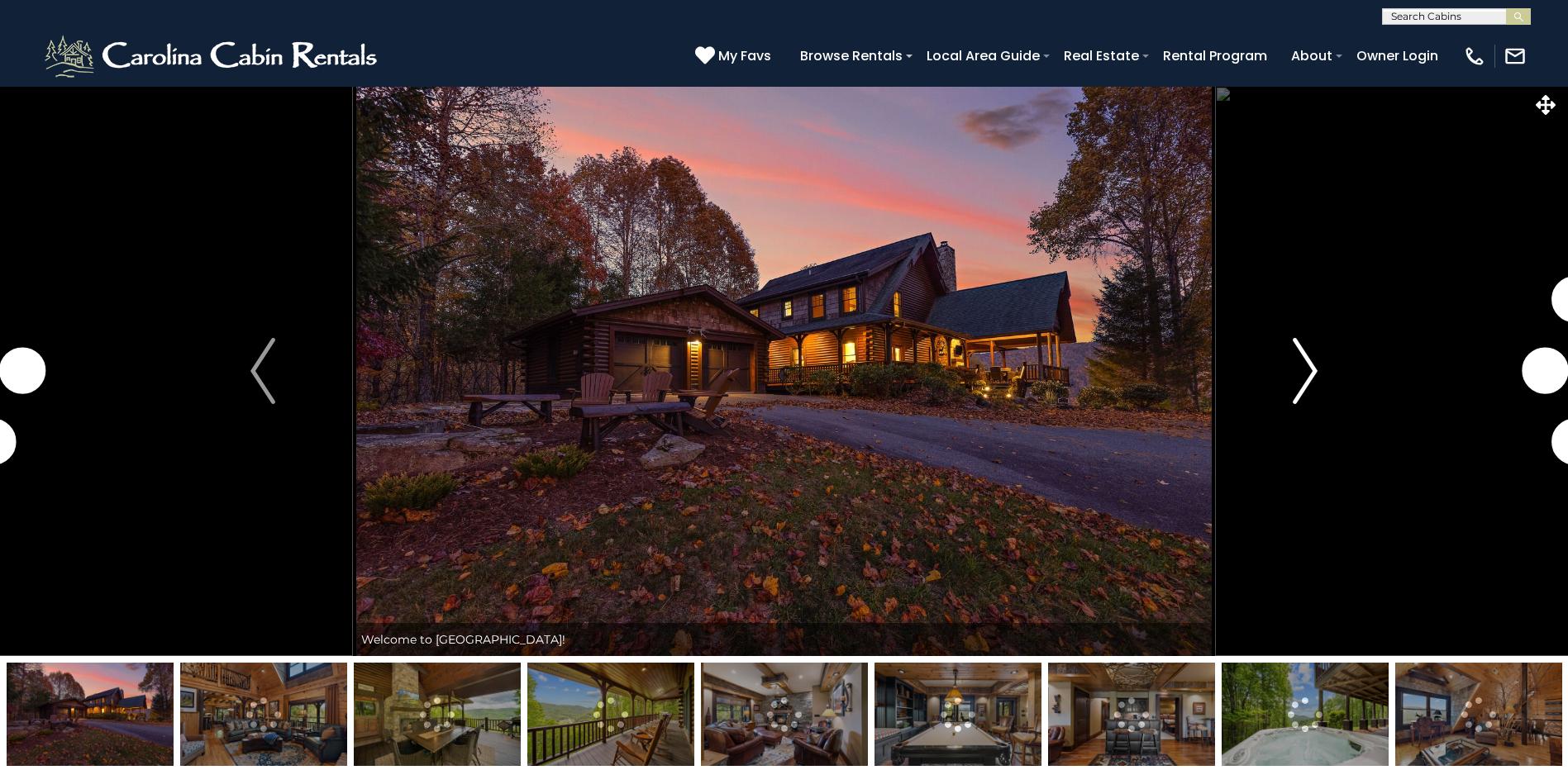
click at [1314, 371] on img "Next" at bounding box center [1304, 370] width 25 height 66
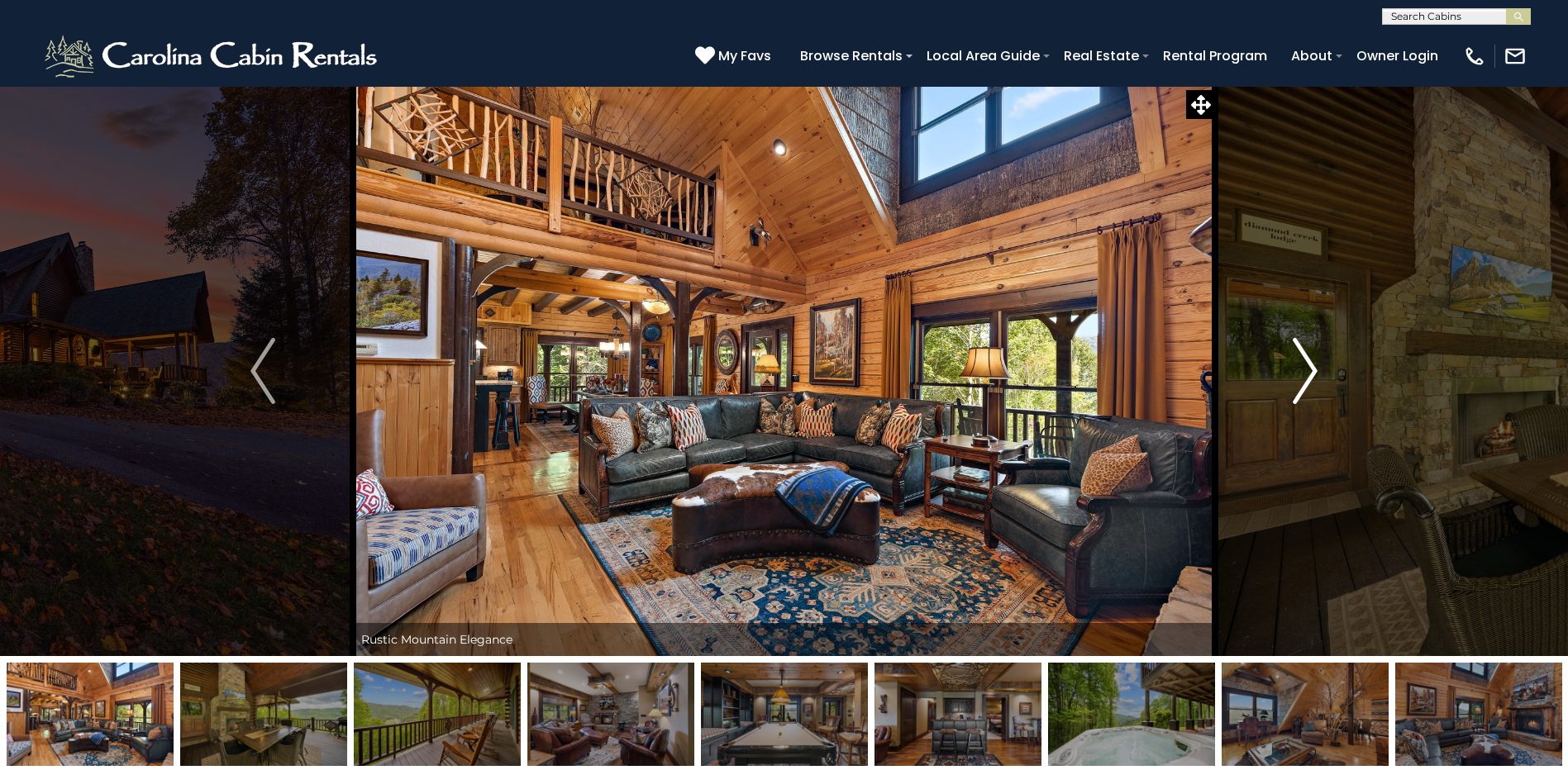
click at [1308, 372] on img "Next" at bounding box center [1304, 370] width 25 height 66
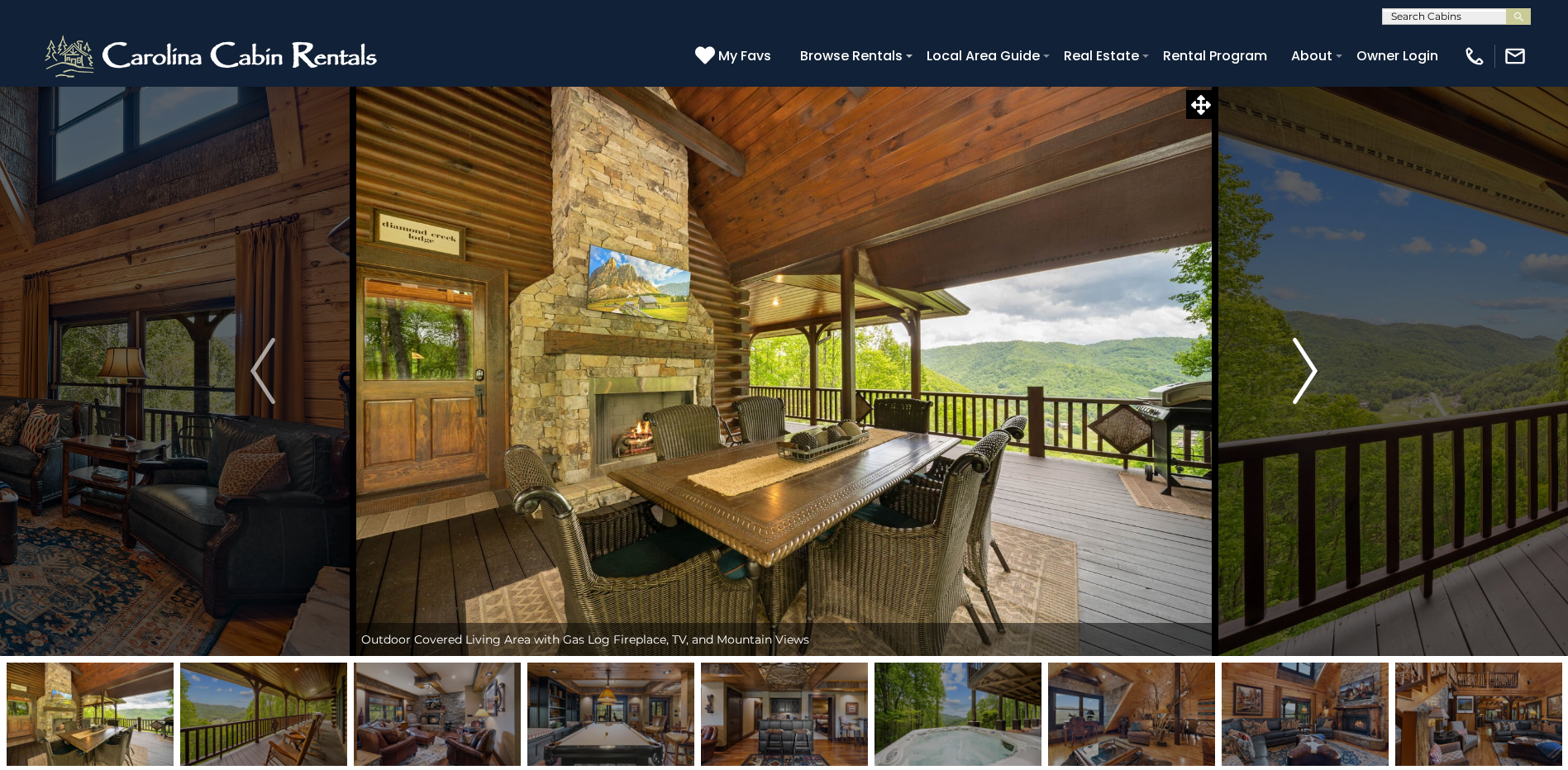
click at [1308, 372] on img "Next" at bounding box center [1304, 370] width 25 height 66
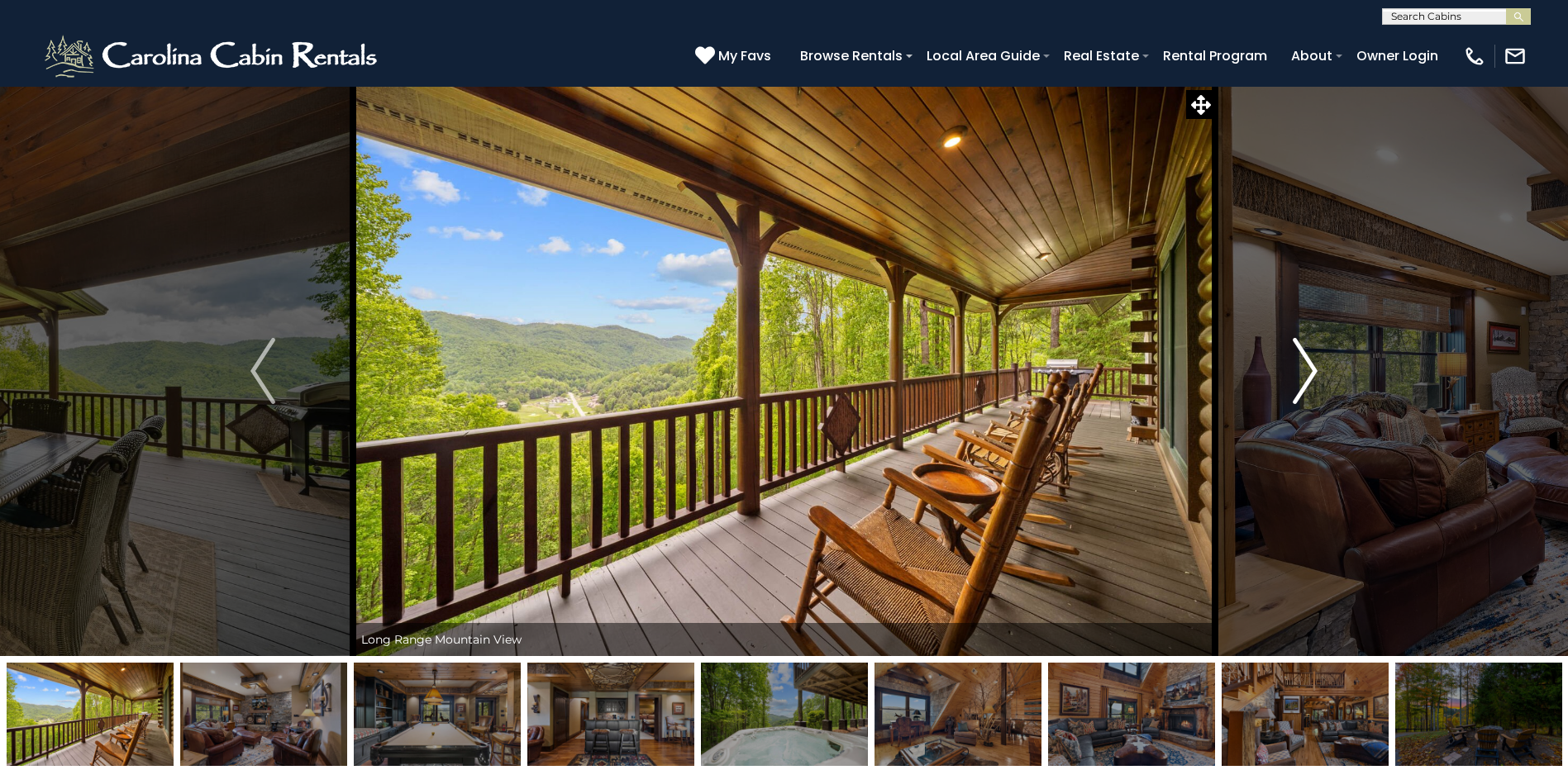
click at [1308, 372] on img "Next" at bounding box center [1304, 370] width 25 height 66
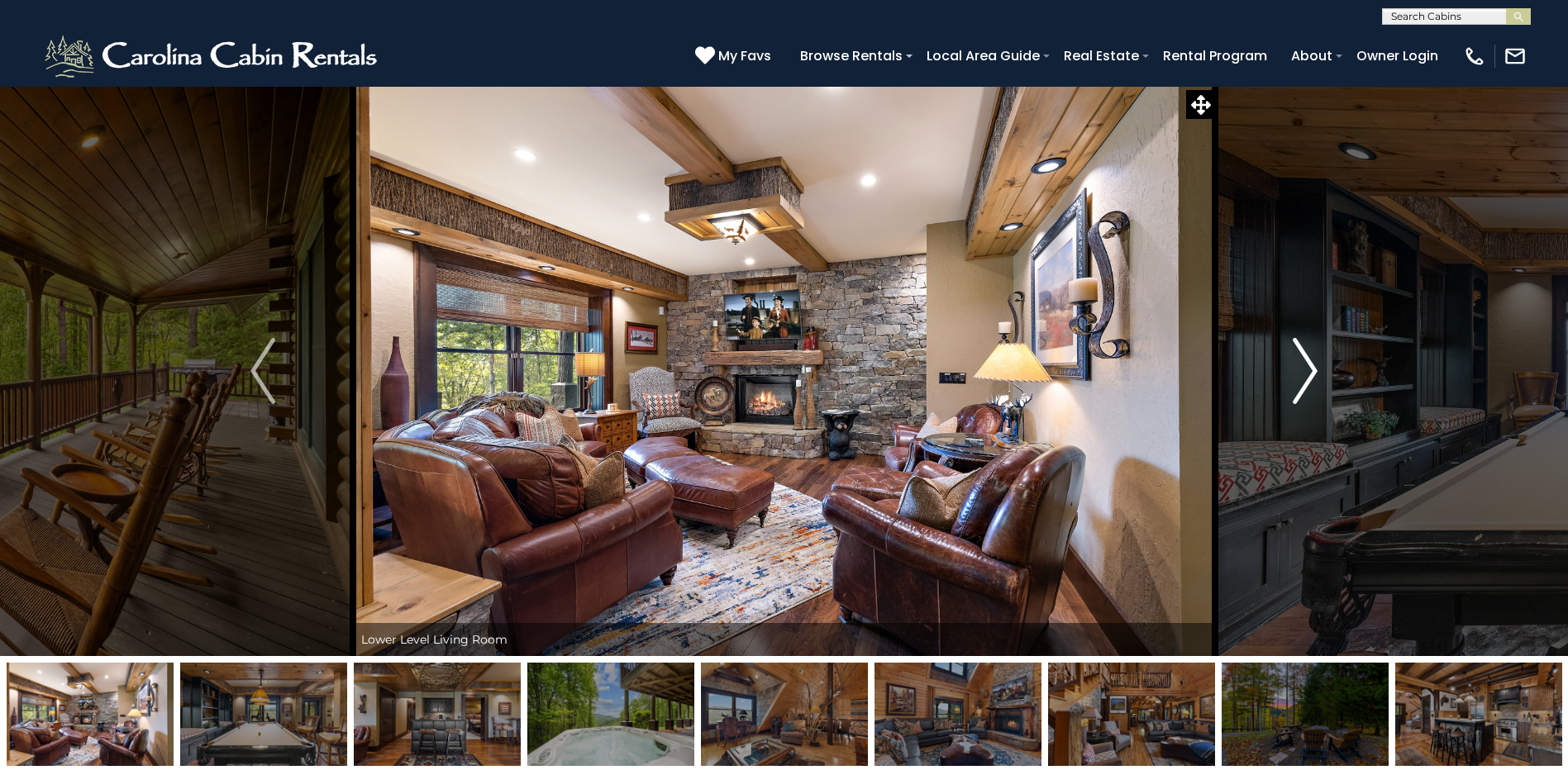
click at [1308, 372] on img "Next" at bounding box center [1304, 370] width 25 height 66
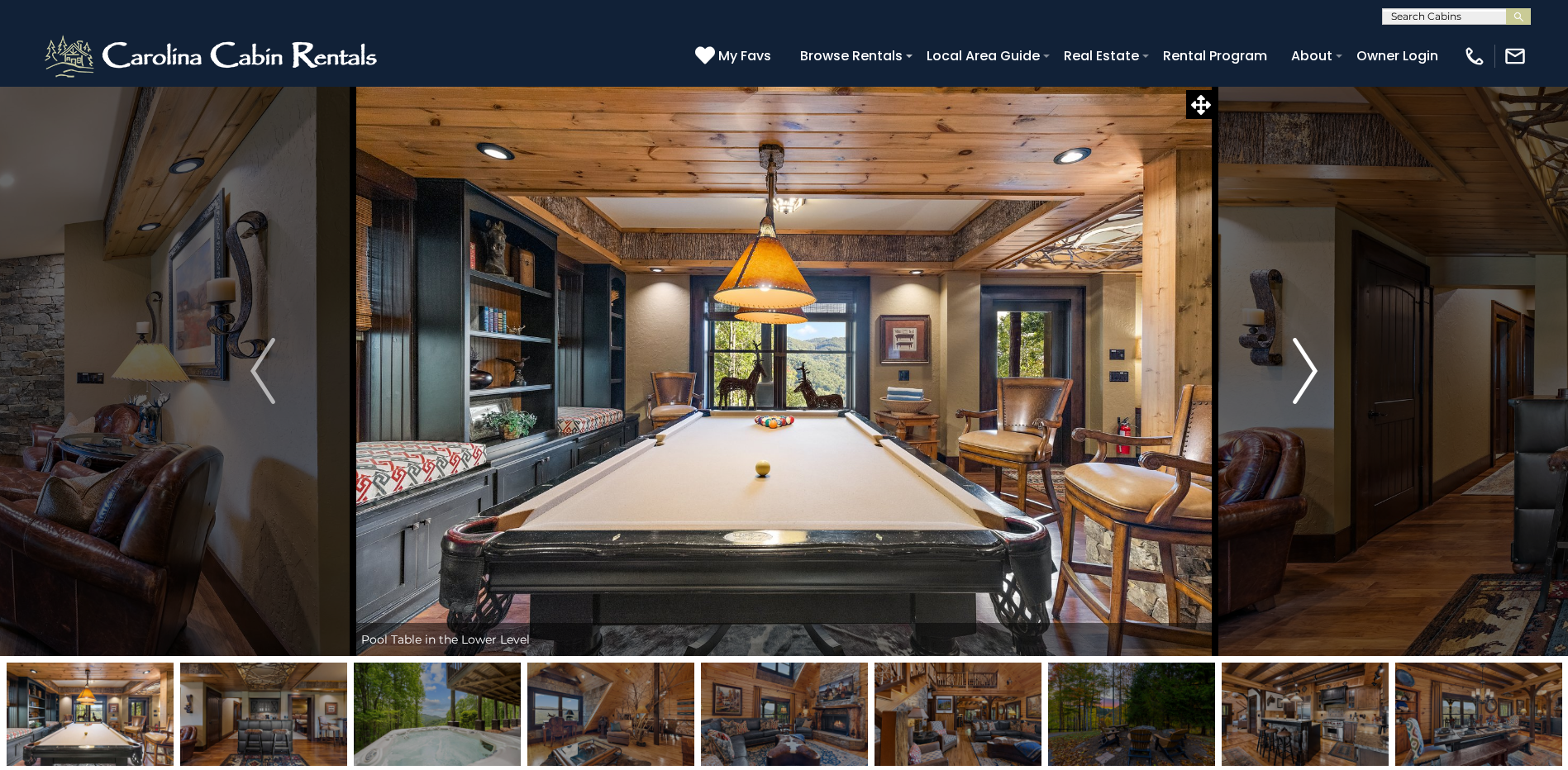
click at [1308, 372] on img "Next" at bounding box center [1304, 370] width 25 height 66
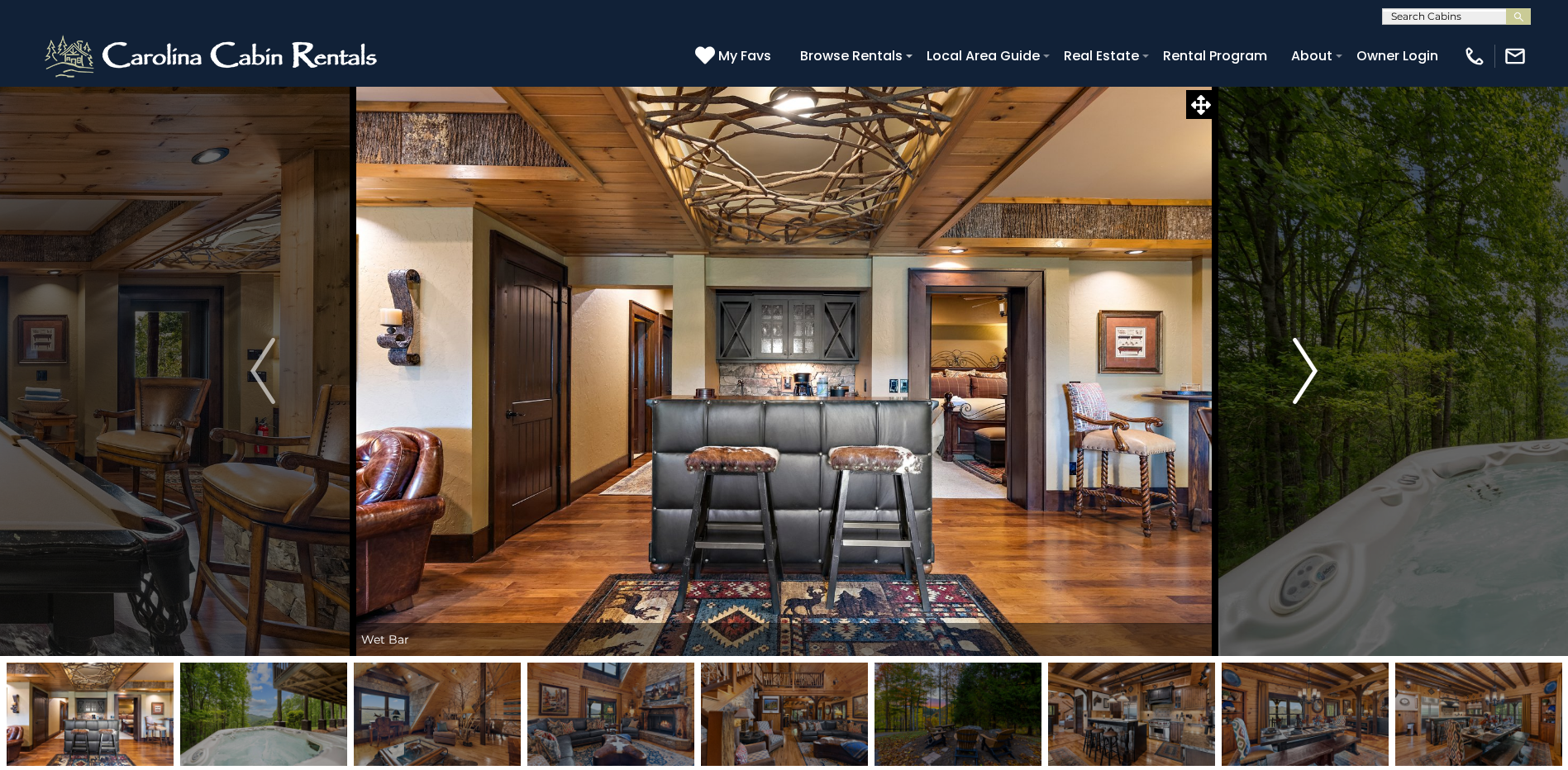
click at [1308, 372] on img "Next" at bounding box center [1304, 370] width 25 height 66
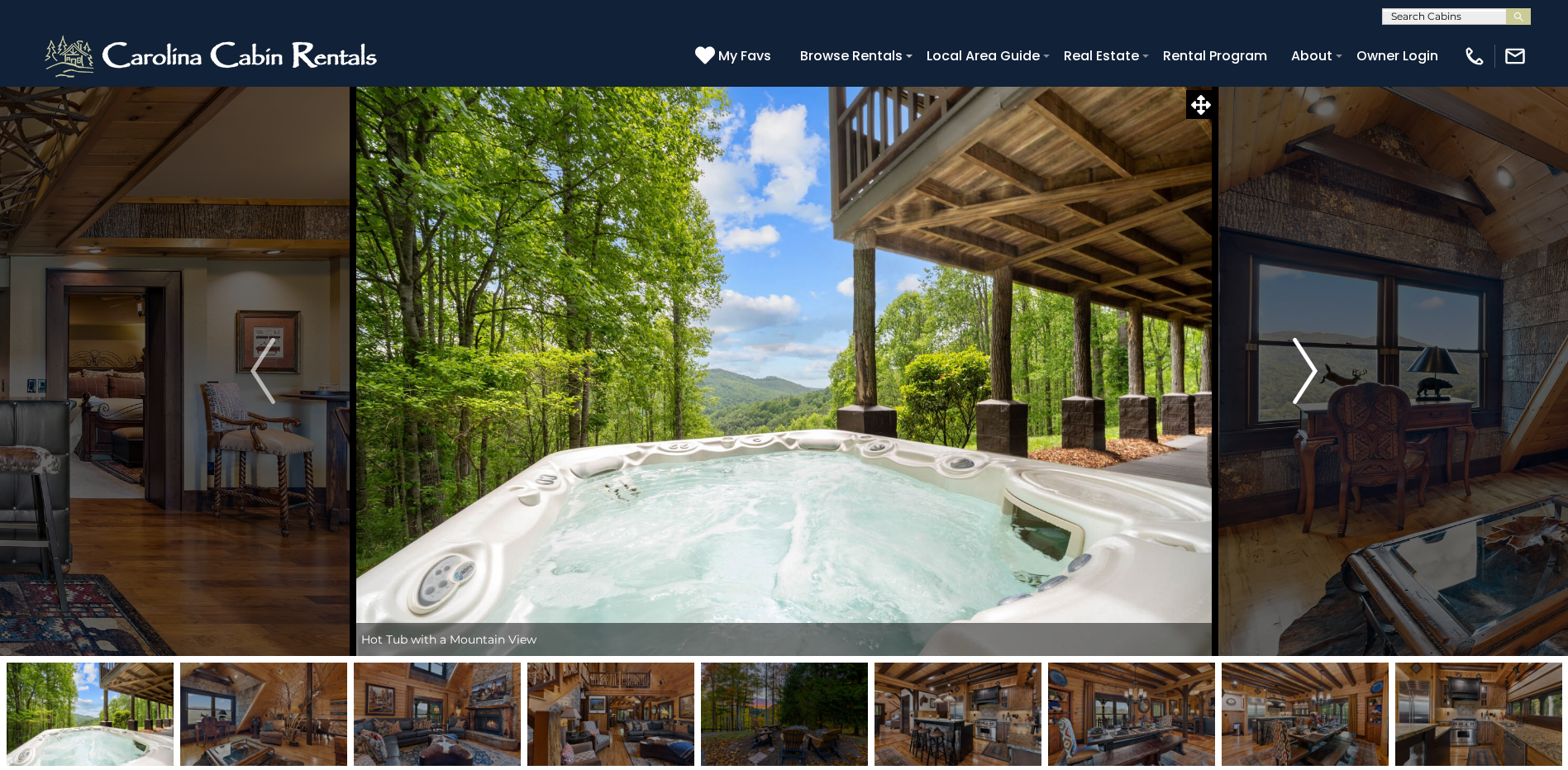
click at [1308, 372] on img "Next" at bounding box center [1304, 370] width 25 height 66
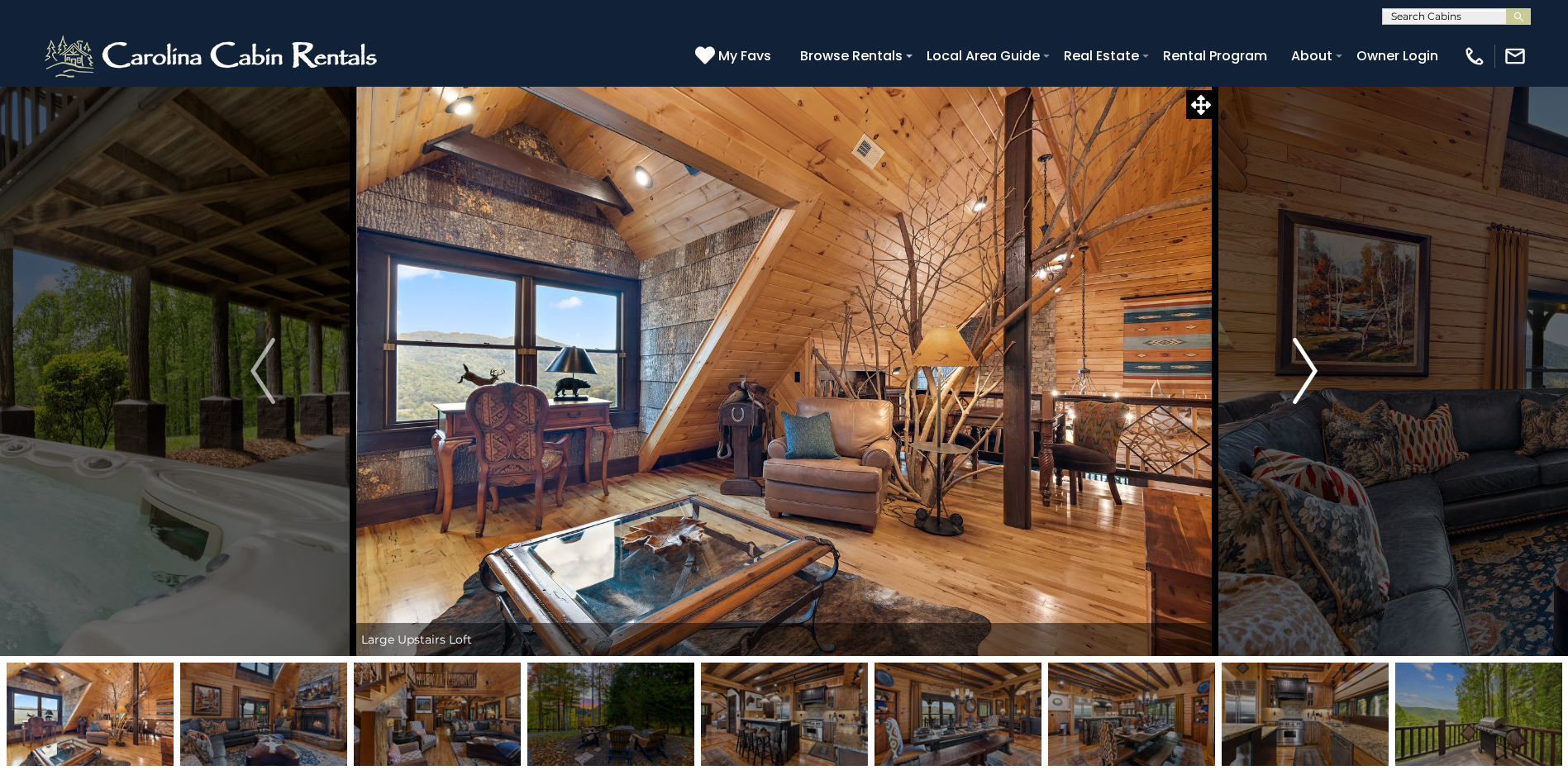
click at [1308, 372] on img "Next" at bounding box center [1304, 370] width 25 height 66
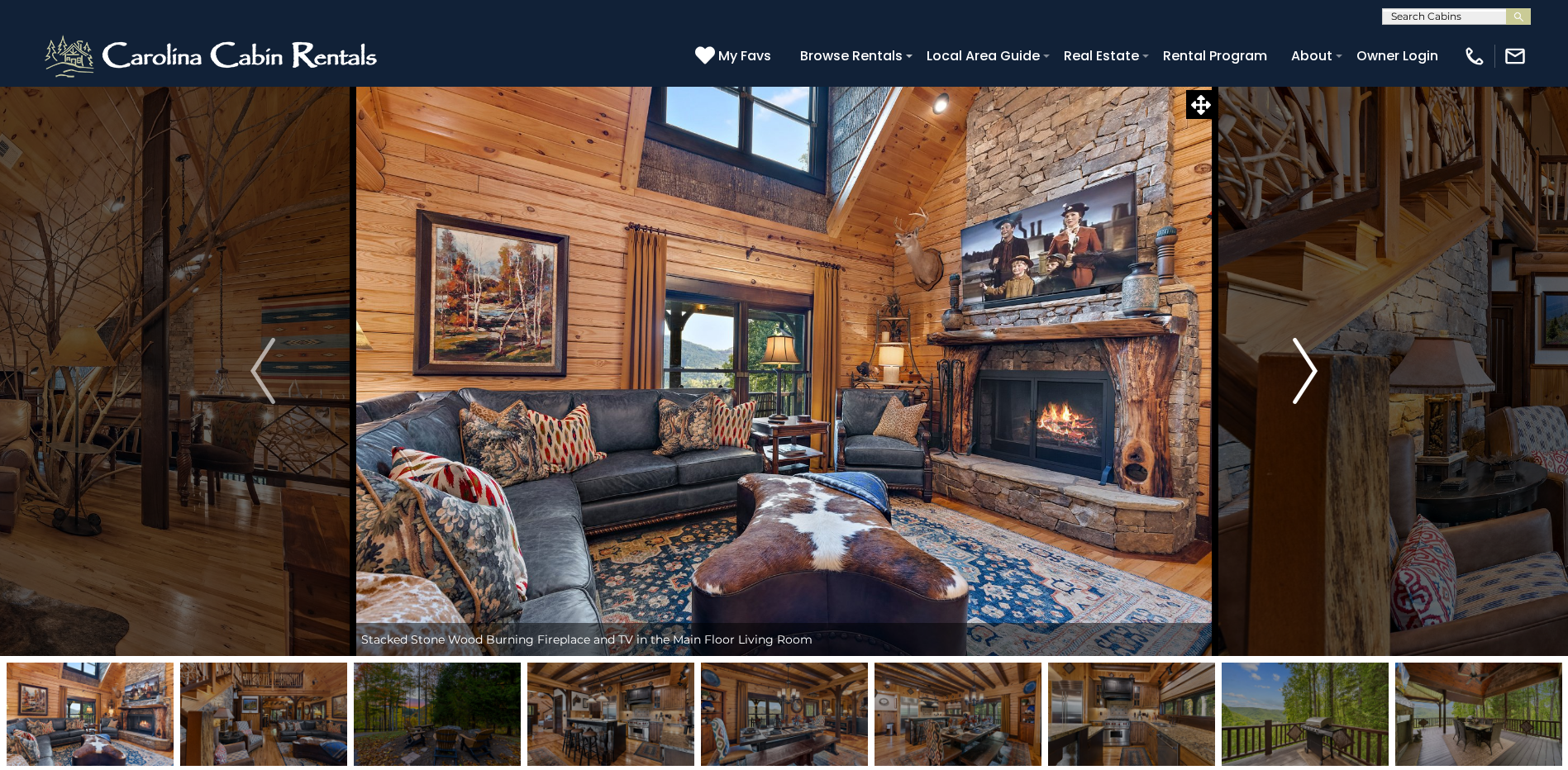
click at [1308, 372] on img "Next" at bounding box center [1304, 370] width 25 height 66
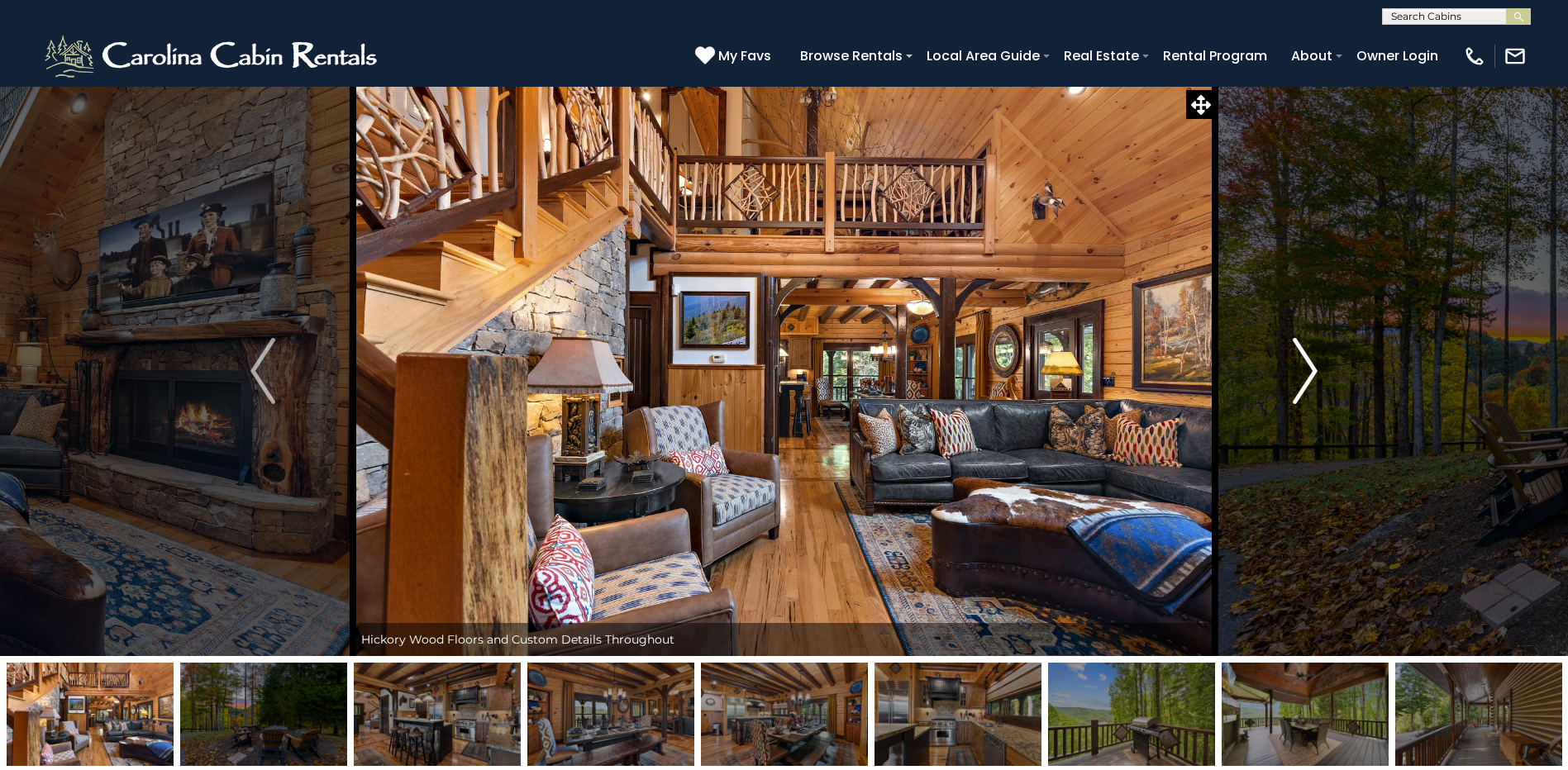
click at [1308, 372] on img "Next" at bounding box center [1304, 370] width 25 height 66
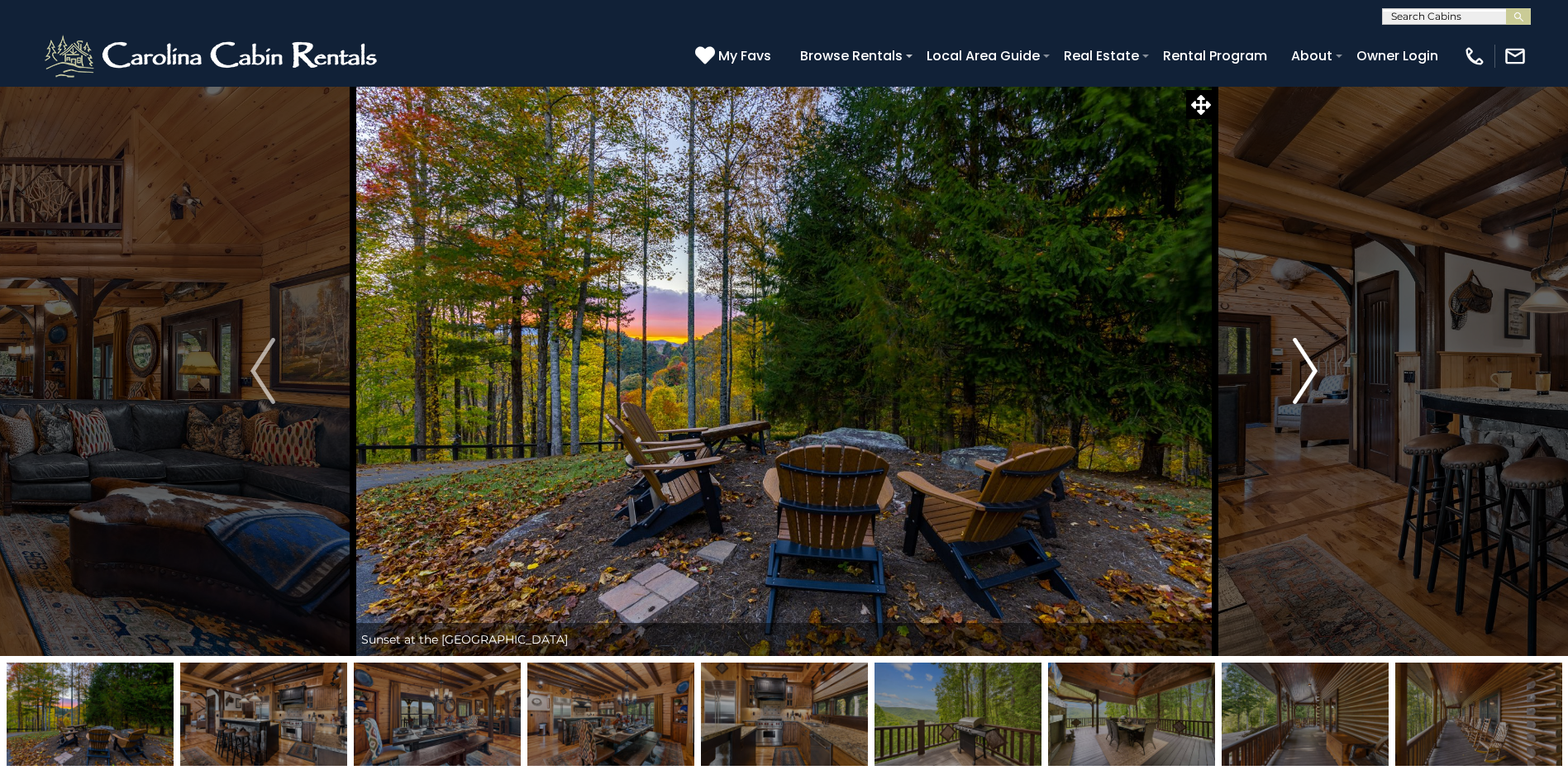
click at [1308, 372] on img "Next" at bounding box center [1304, 370] width 25 height 66
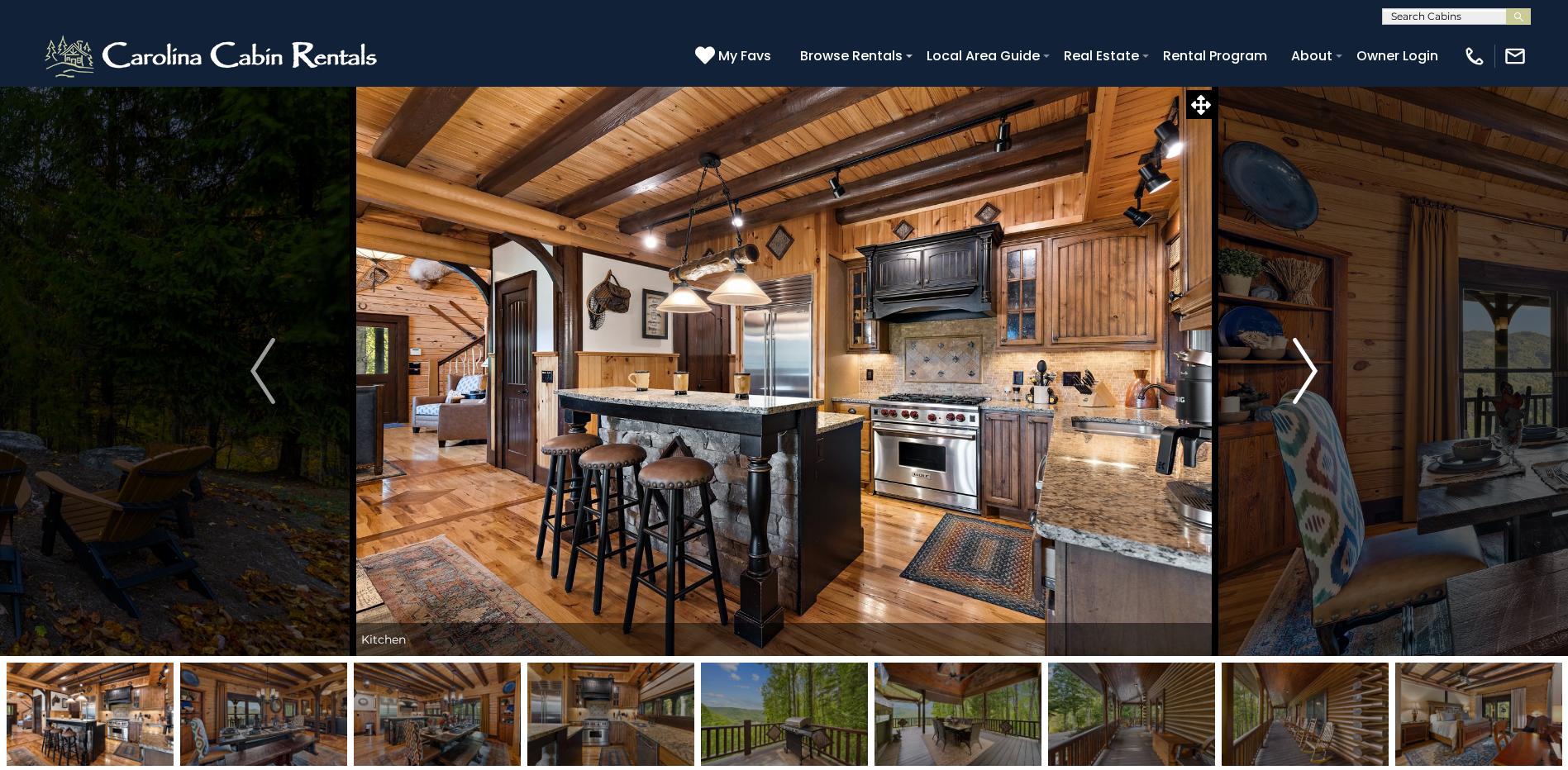
click at [1308, 372] on img "Next" at bounding box center [1304, 370] width 25 height 66
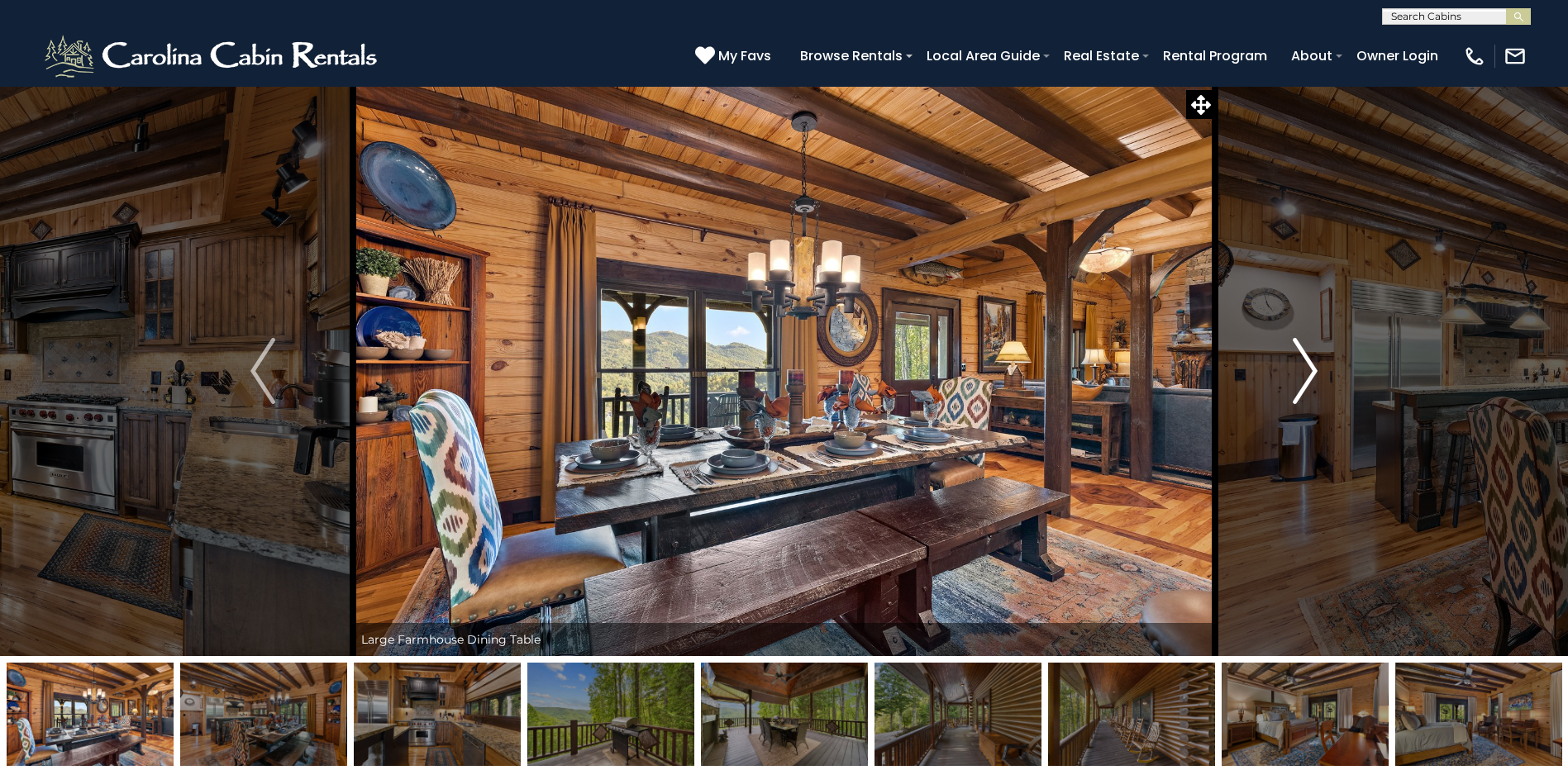
click at [1308, 372] on img "Next" at bounding box center [1304, 370] width 25 height 66
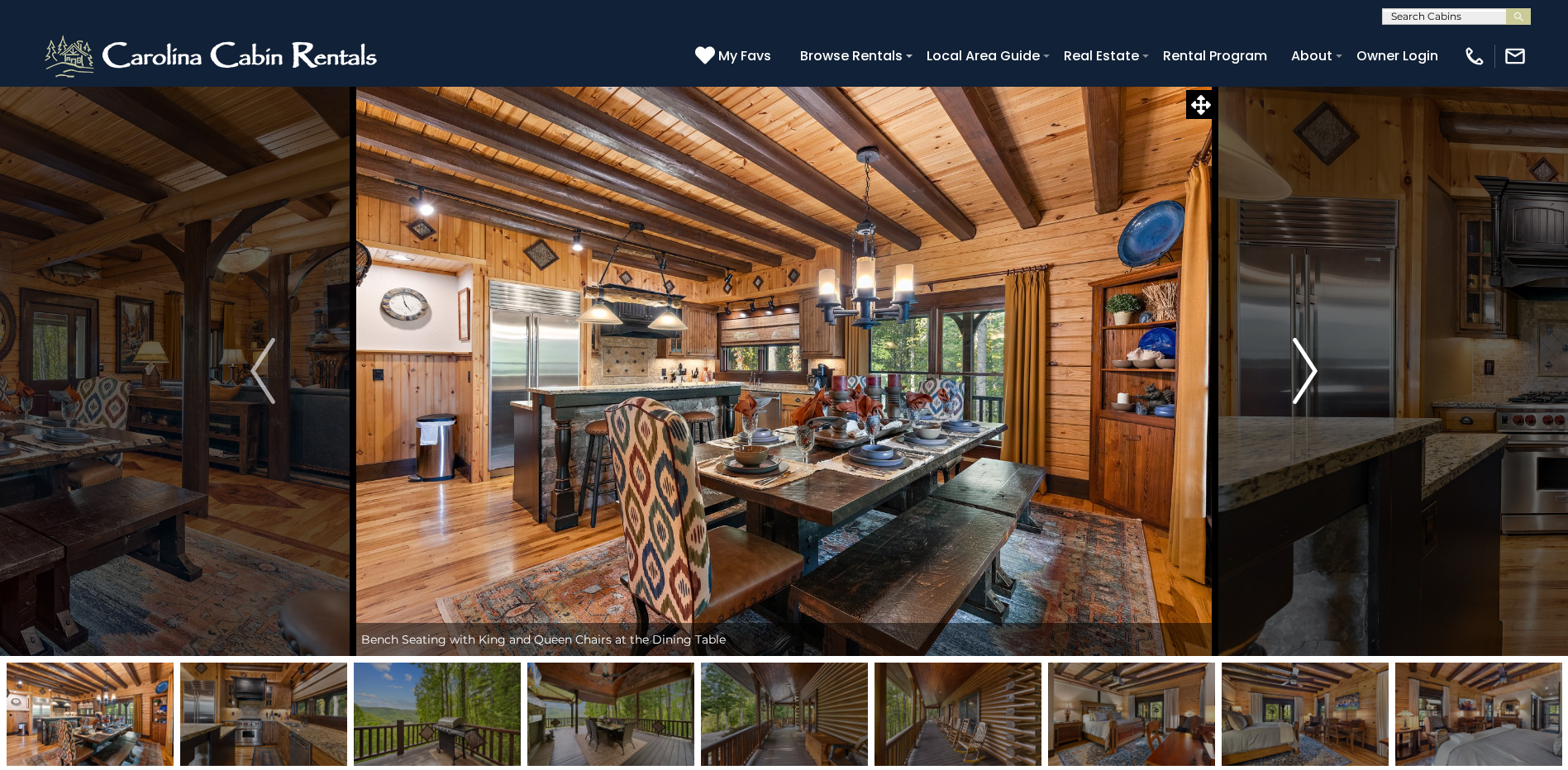
click at [1308, 372] on img "Next" at bounding box center [1304, 370] width 25 height 66
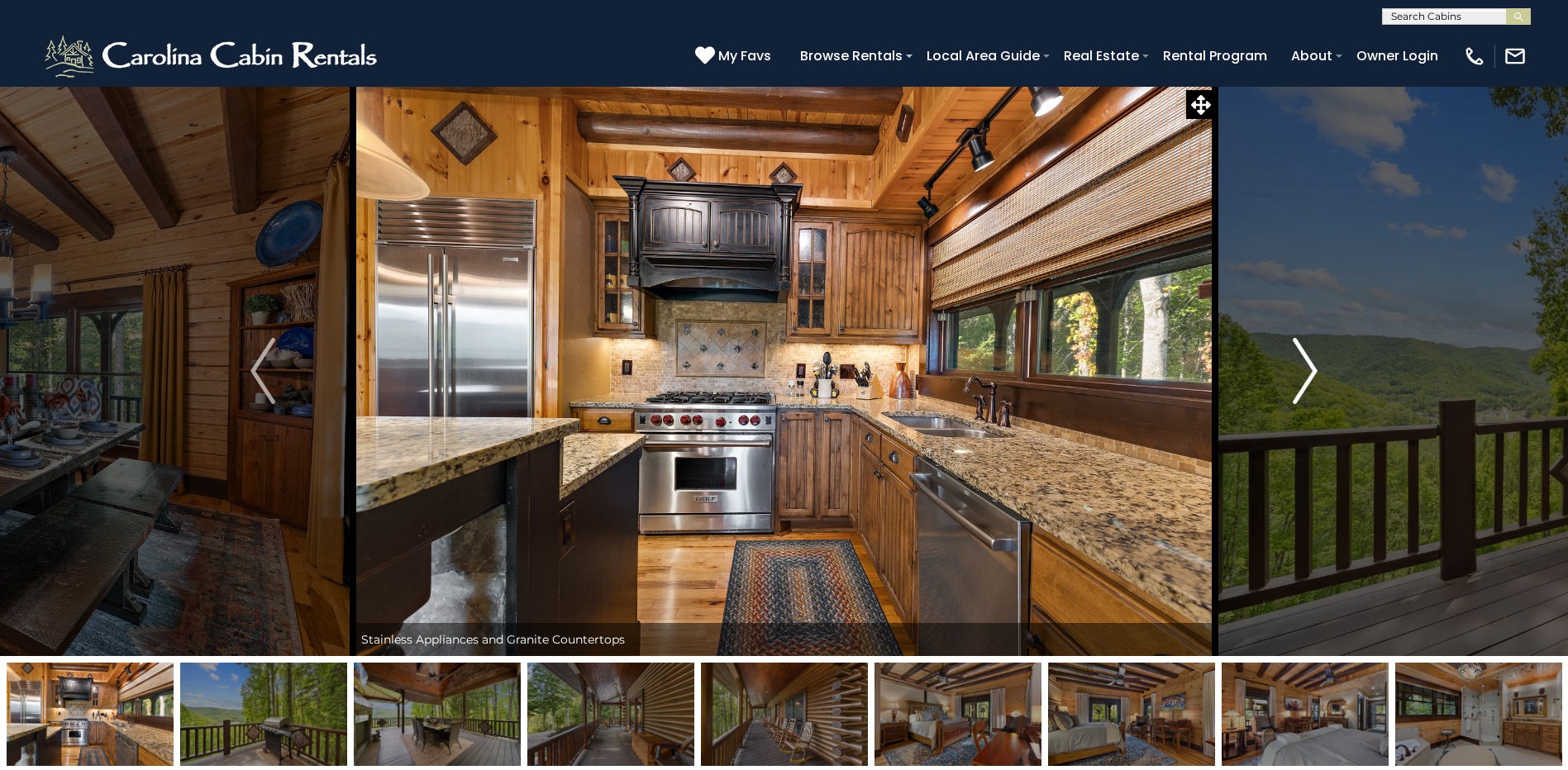
click at [1308, 372] on img "Next" at bounding box center [1304, 370] width 25 height 66
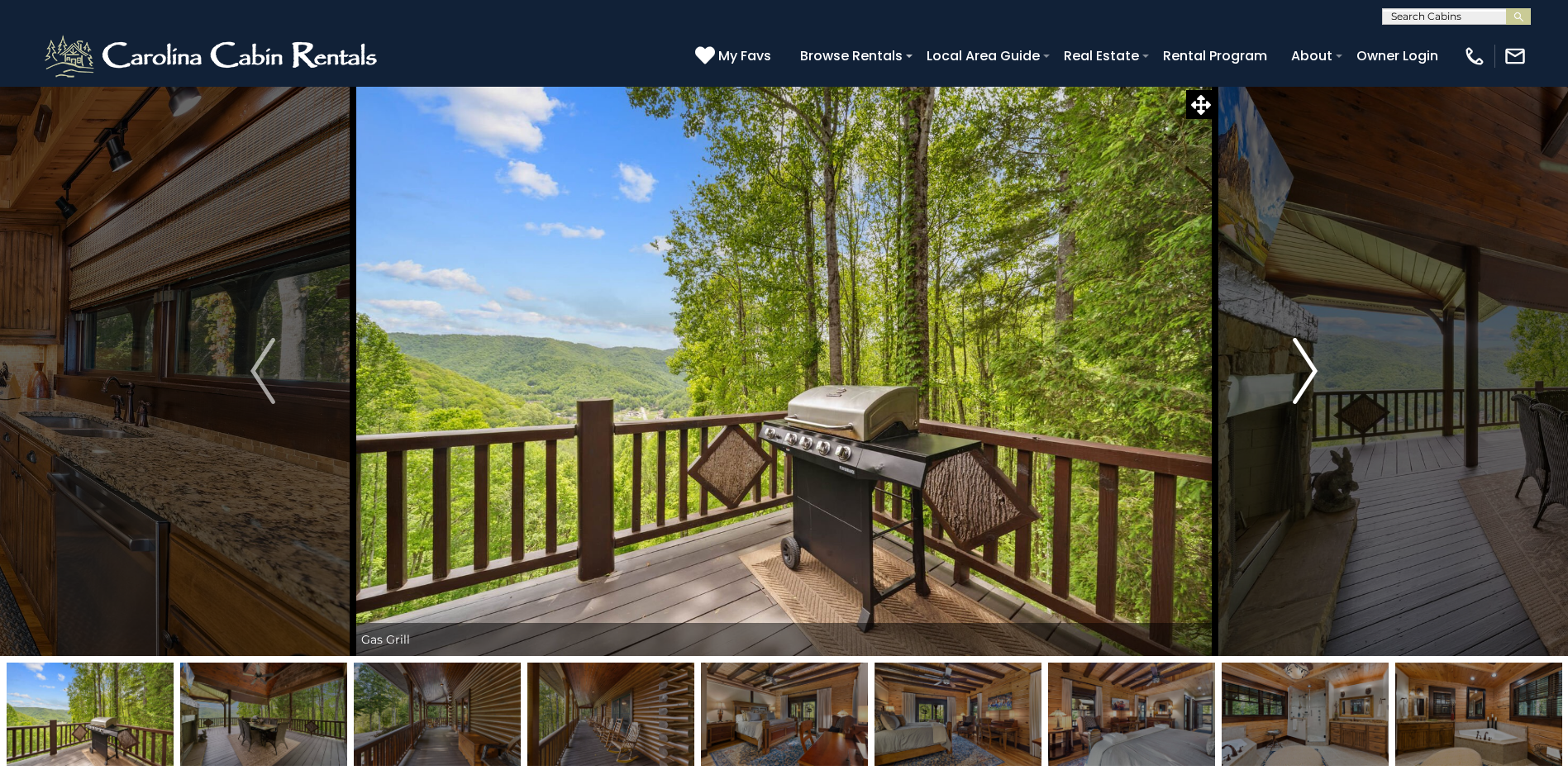
click at [1308, 372] on img "Next" at bounding box center [1304, 370] width 25 height 66
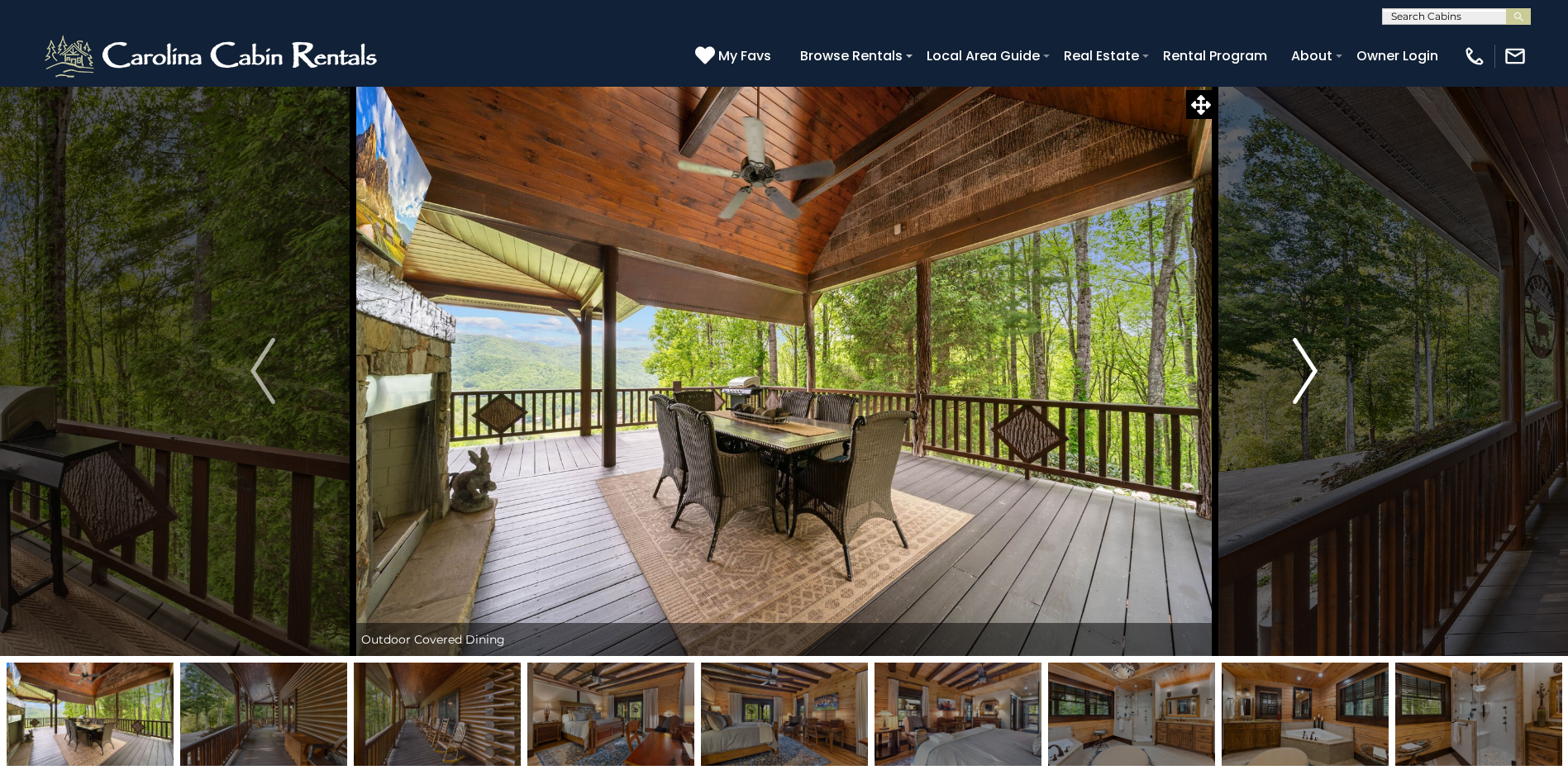
click at [1306, 376] on img "Next" at bounding box center [1304, 370] width 25 height 66
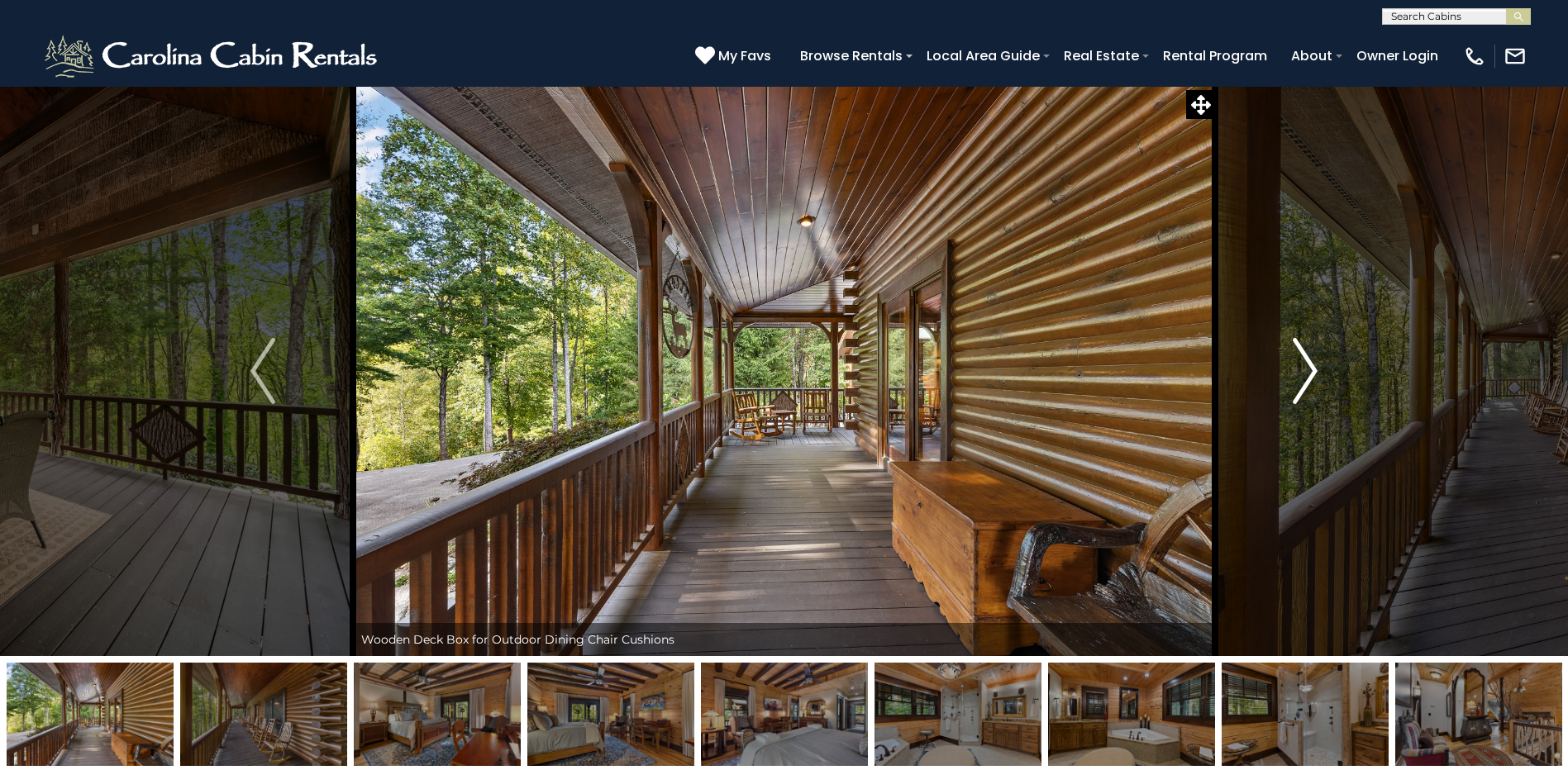
click at [1306, 376] on img "Next" at bounding box center [1304, 370] width 25 height 66
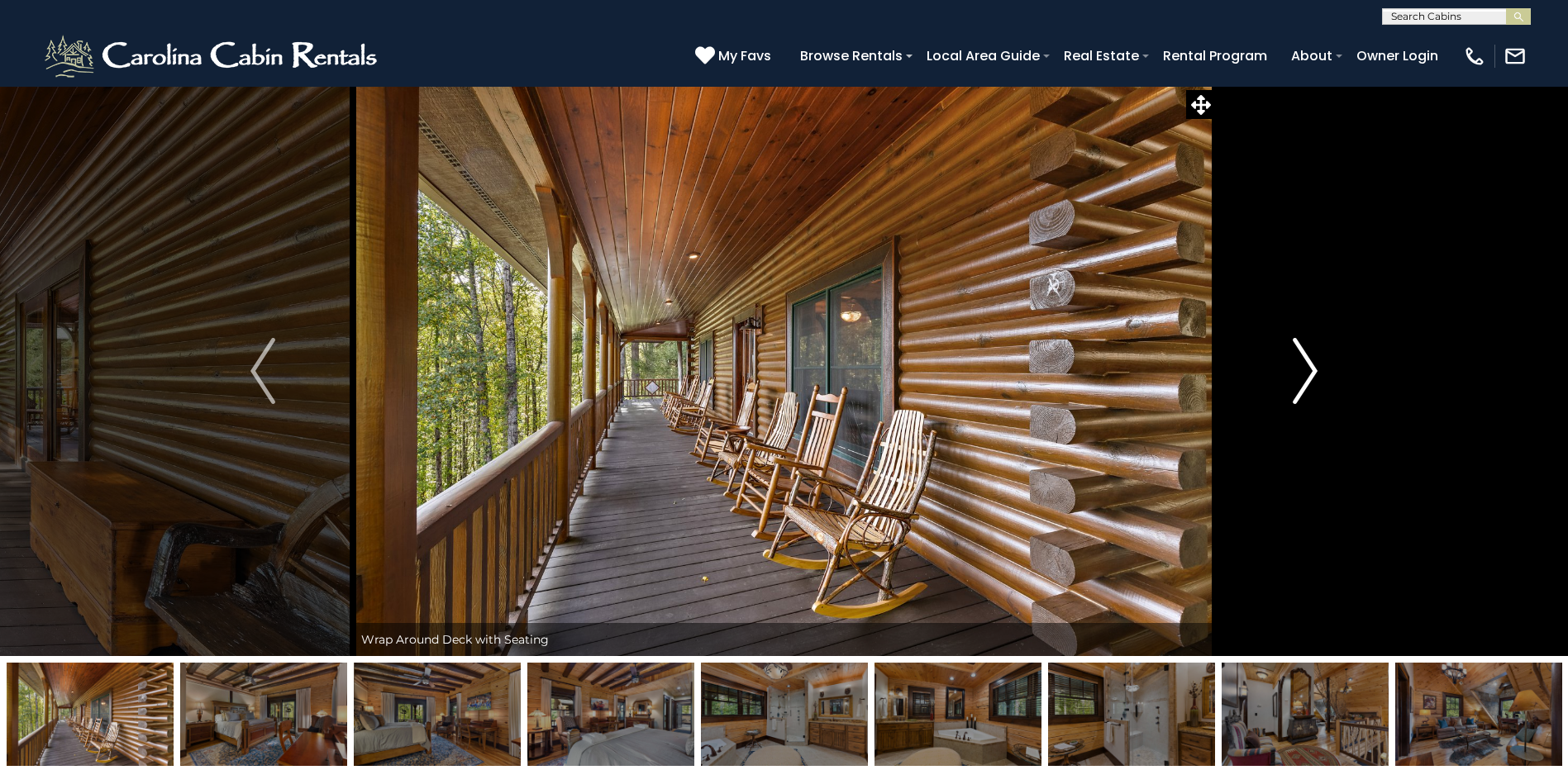
click at [1306, 376] on img "Next" at bounding box center [1304, 370] width 25 height 66
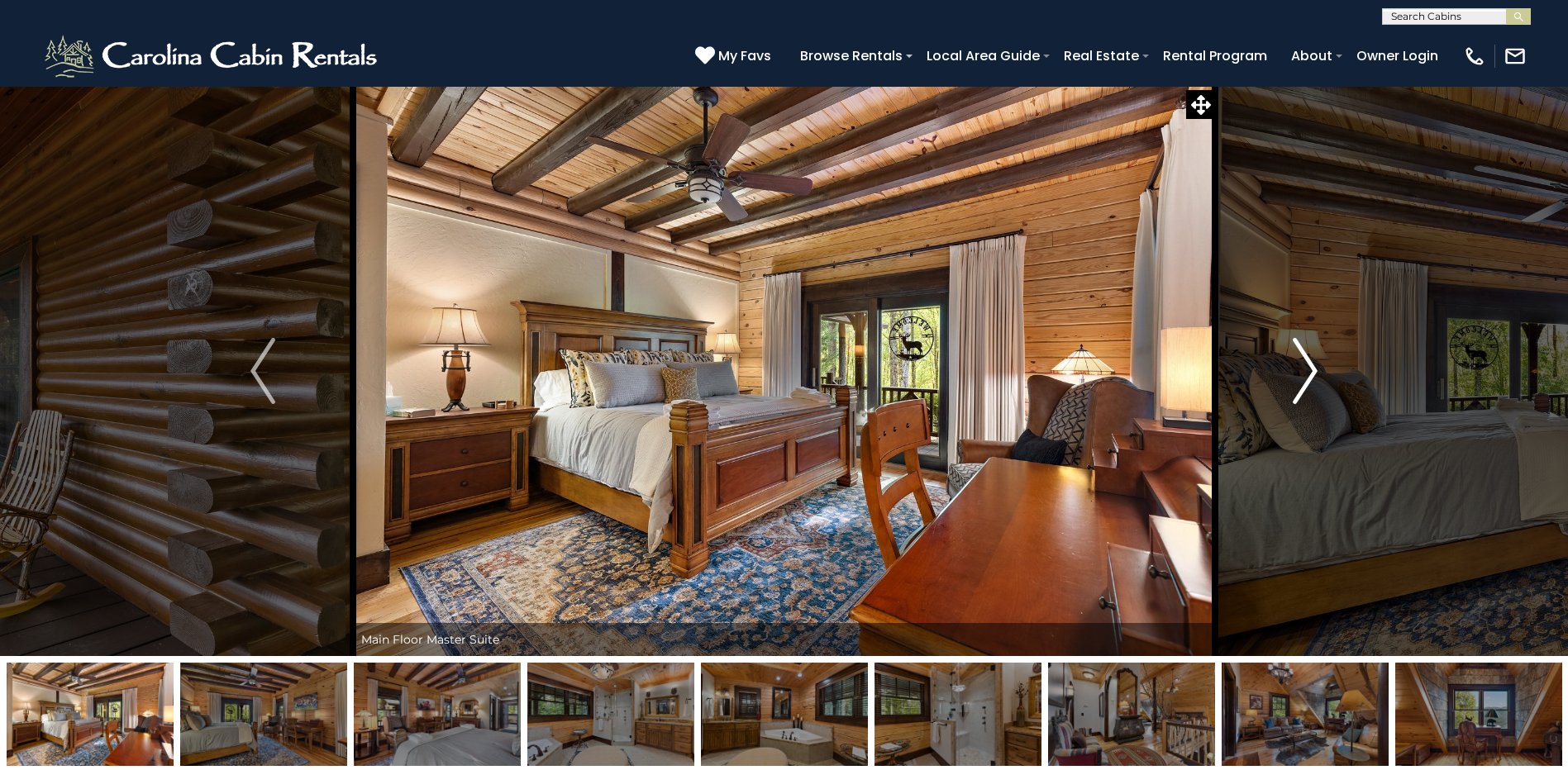
click at [1306, 376] on img "Next" at bounding box center [1304, 370] width 25 height 66
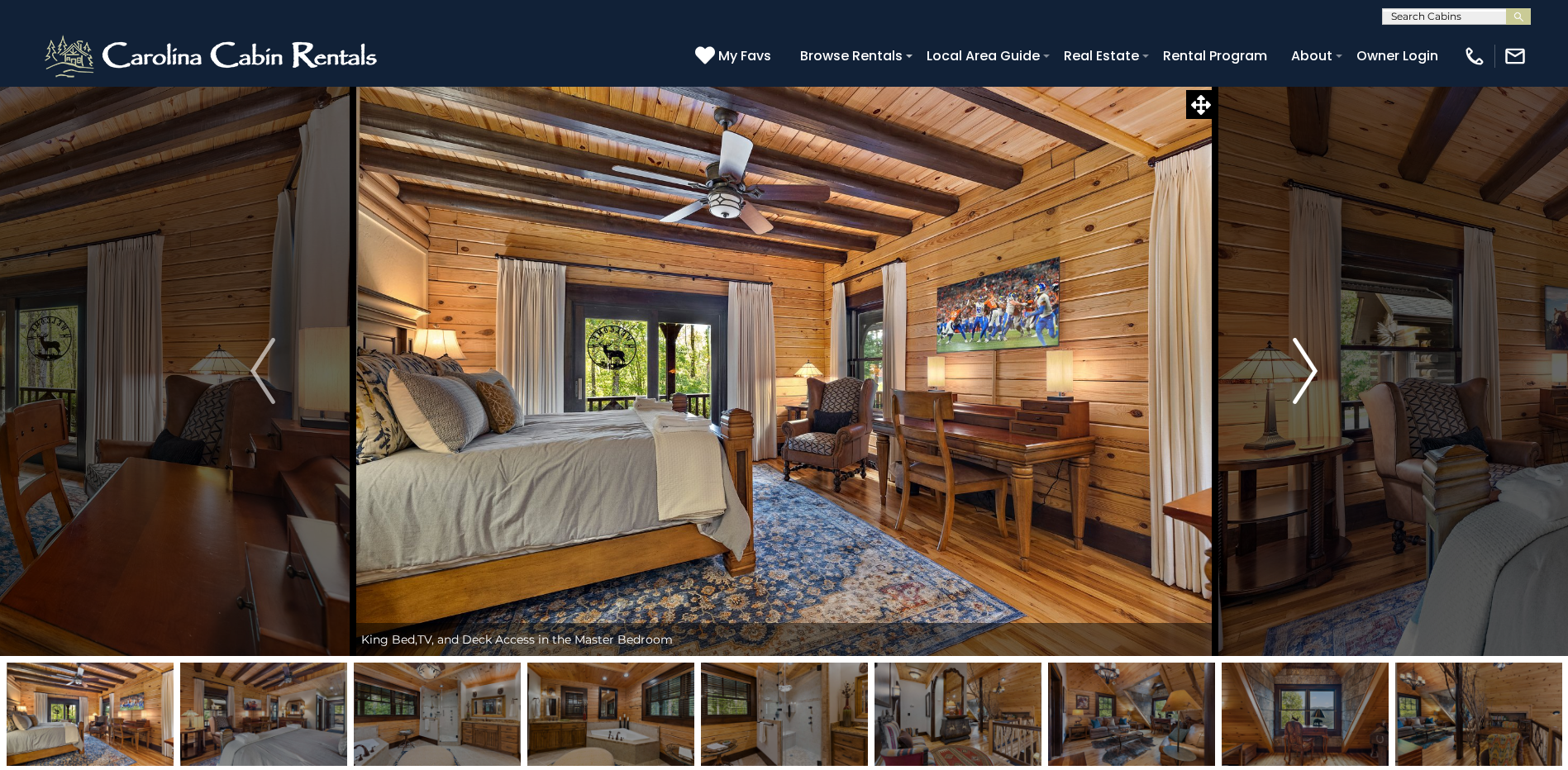
click at [1306, 376] on img "Next" at bounding box center [1304, 370] width 25 height 66
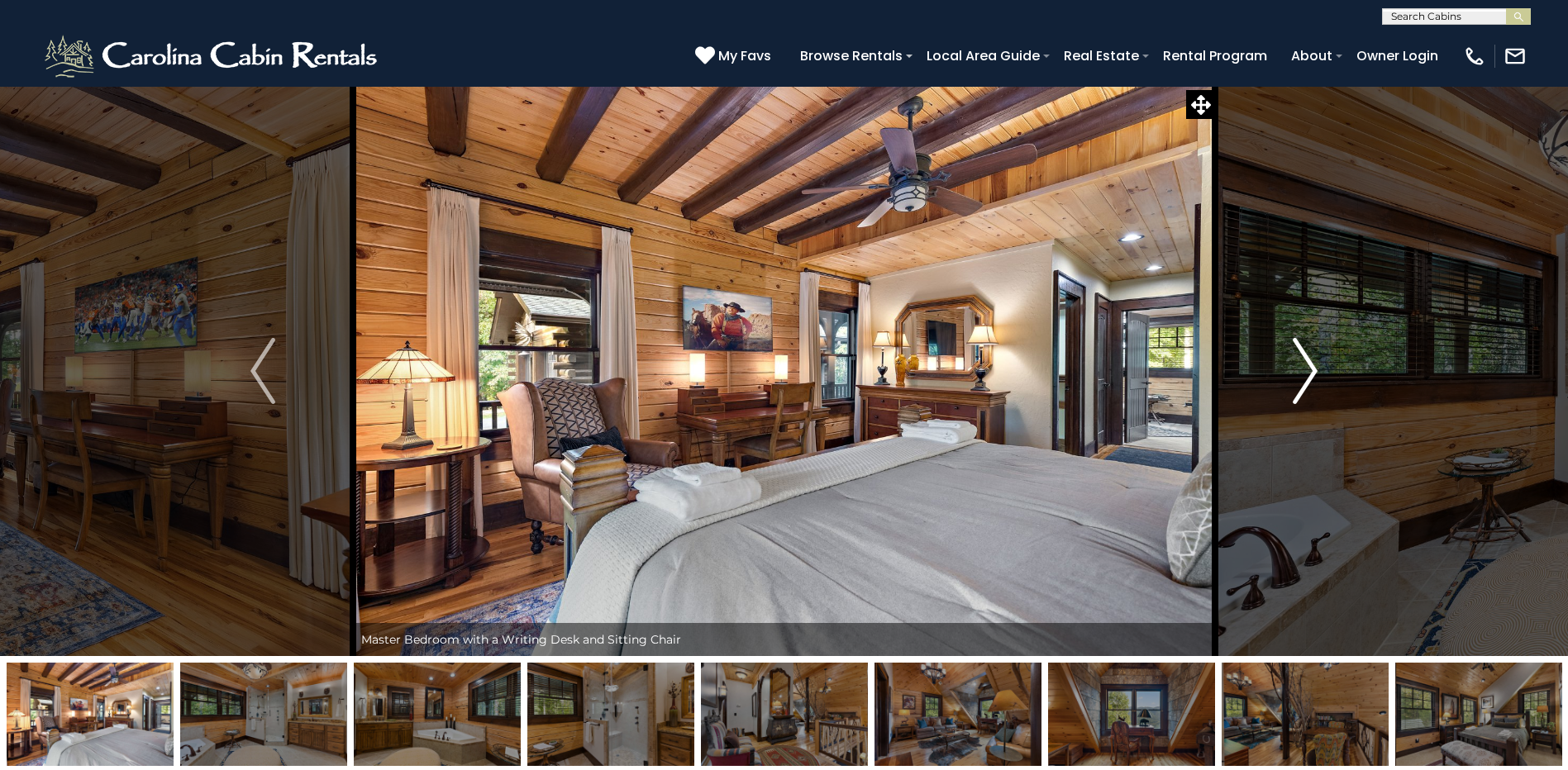
click at [1306, 376] on img "Next" at bounding box center [1304, 370] width 25 height 66
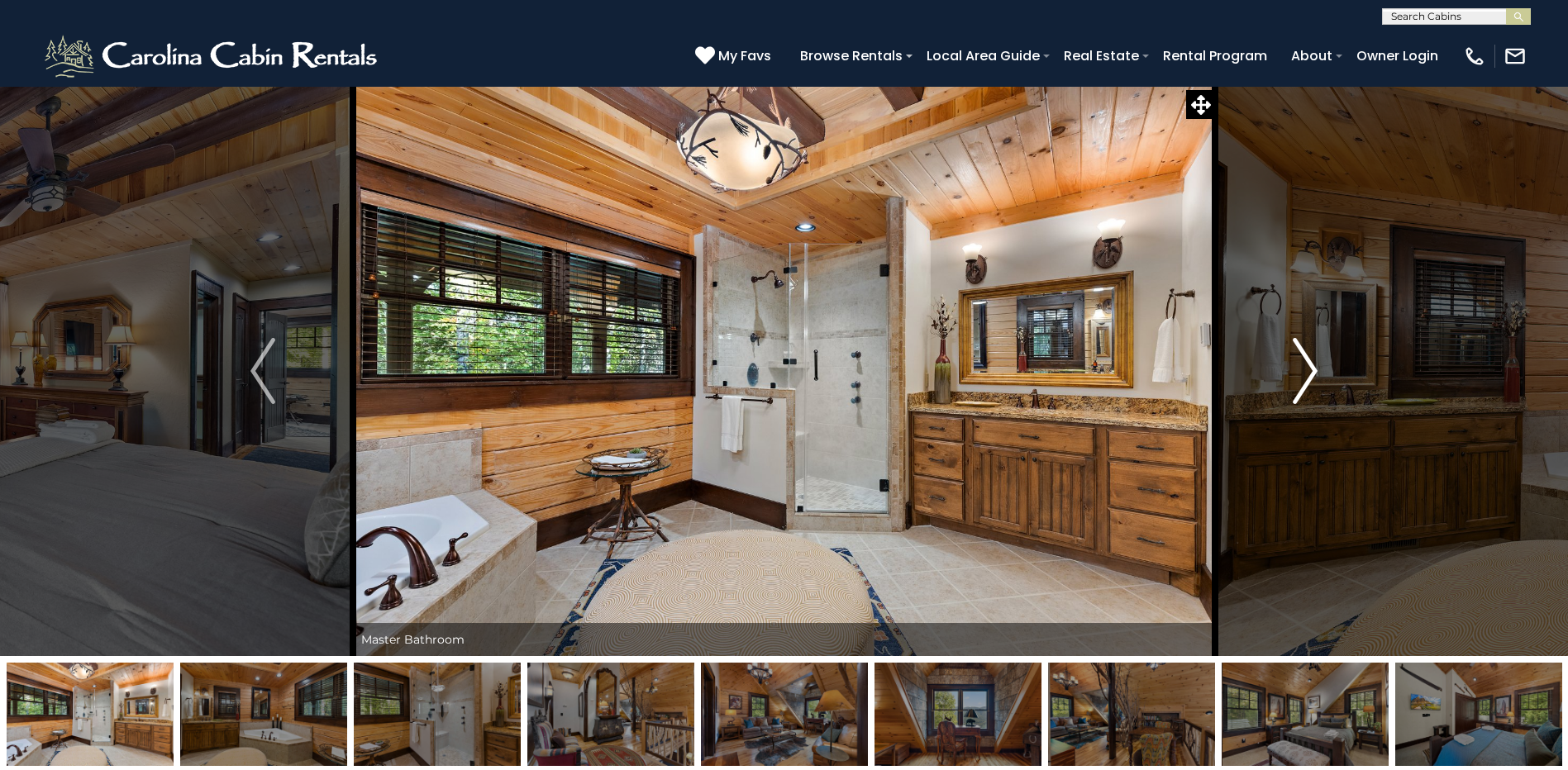
click at [1306, 376] on img "Next" at bounding box center [1304, 370] width 25 height 66
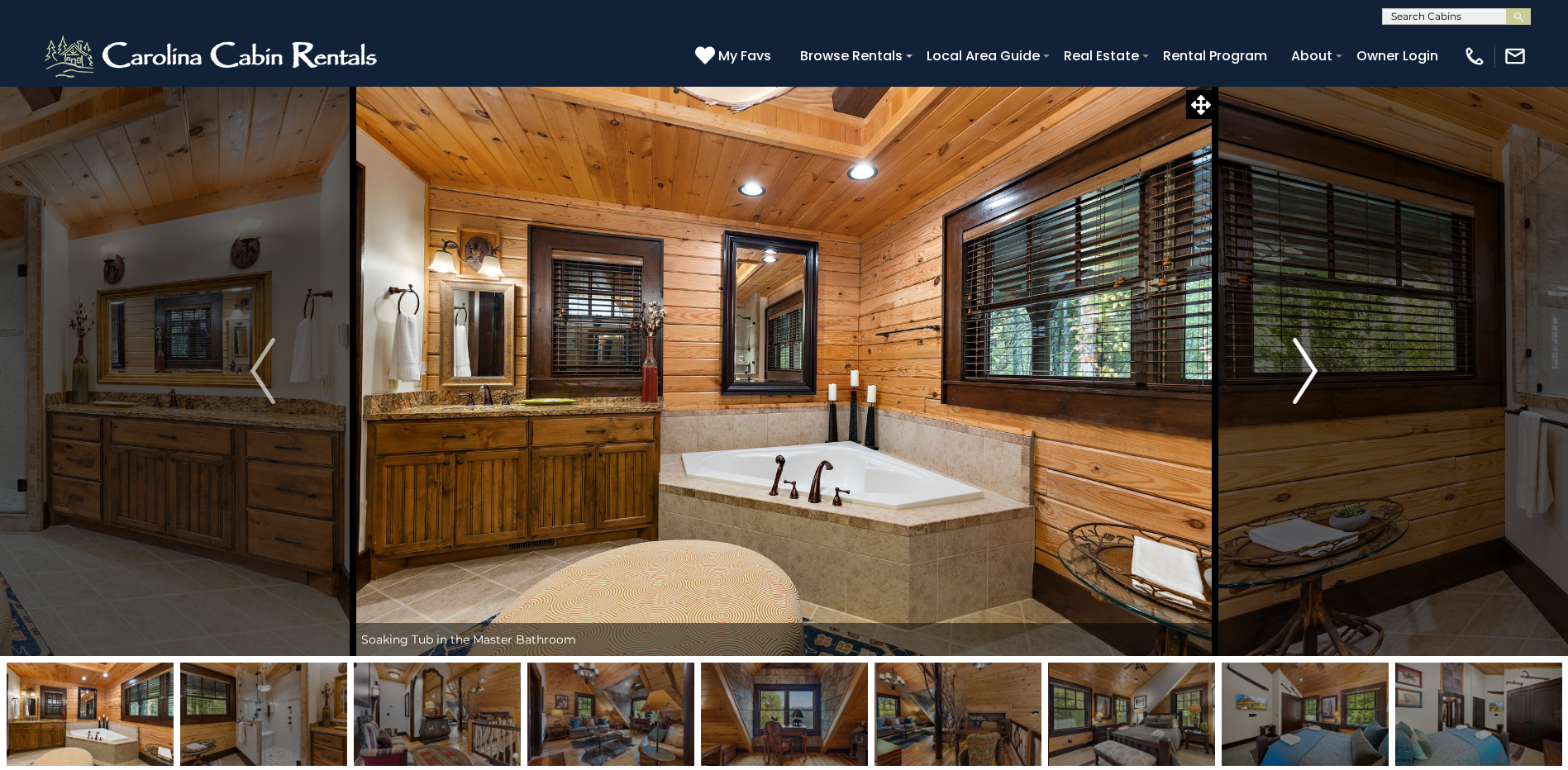
click at [1306, 376] on img "Next" at bounding box center [1304, 370] width 25 height 66
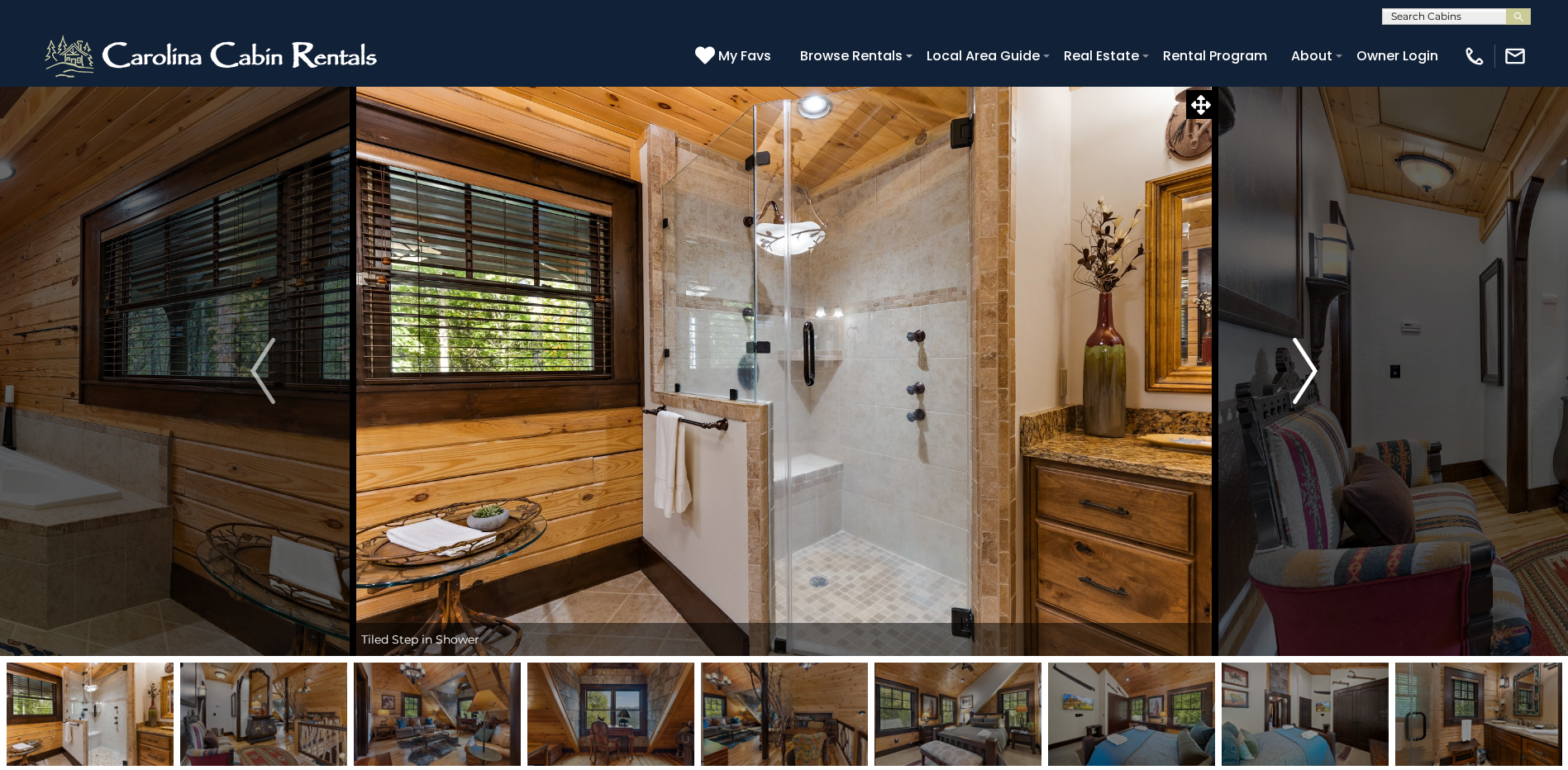
click at [1306, 376] on img "Next" at bounding box center [1304, 370] width 25 height 66
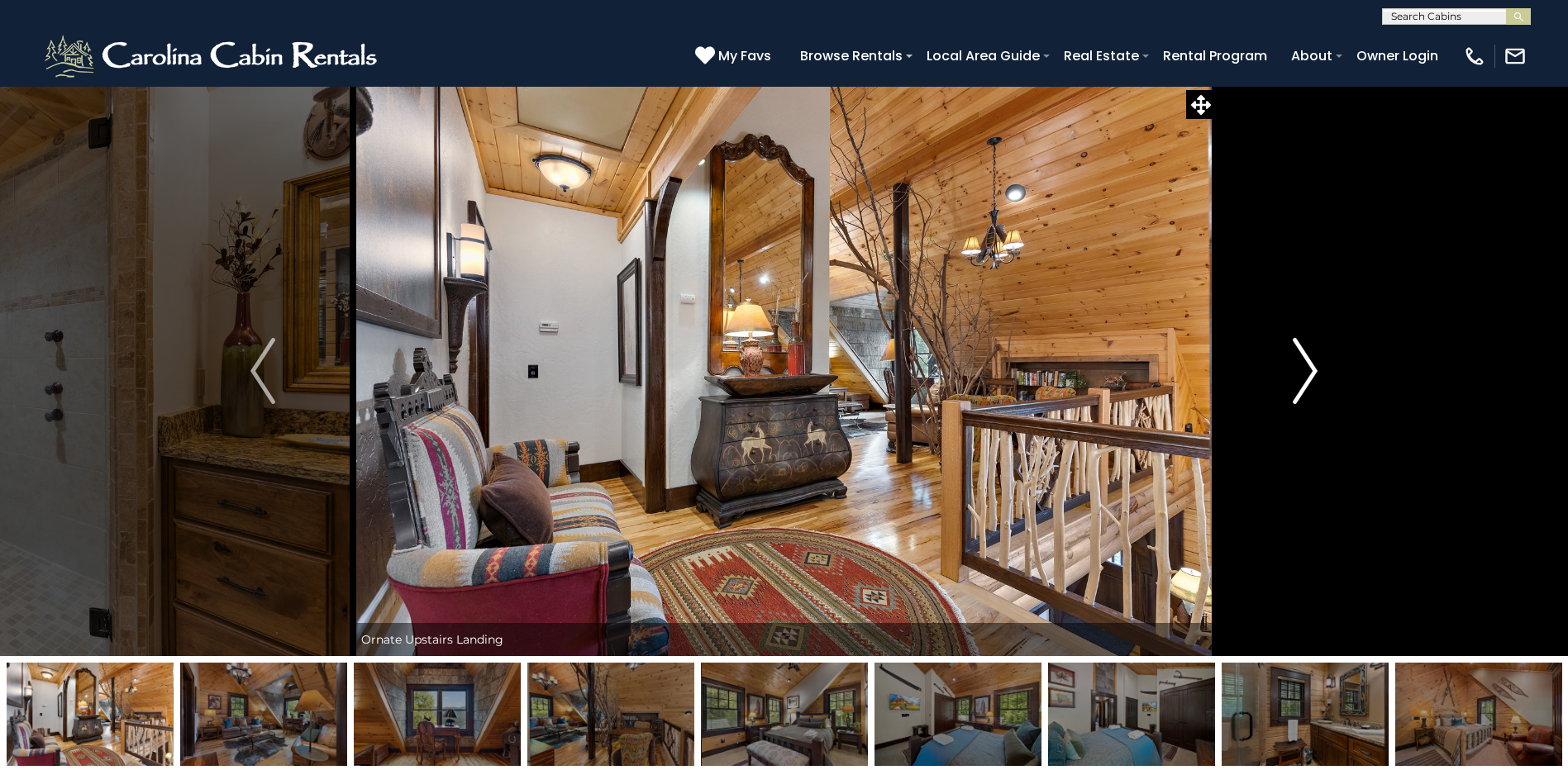
click at [1306, 376] on img "Next" at bounding box center [1304, 370] width 25 height 66
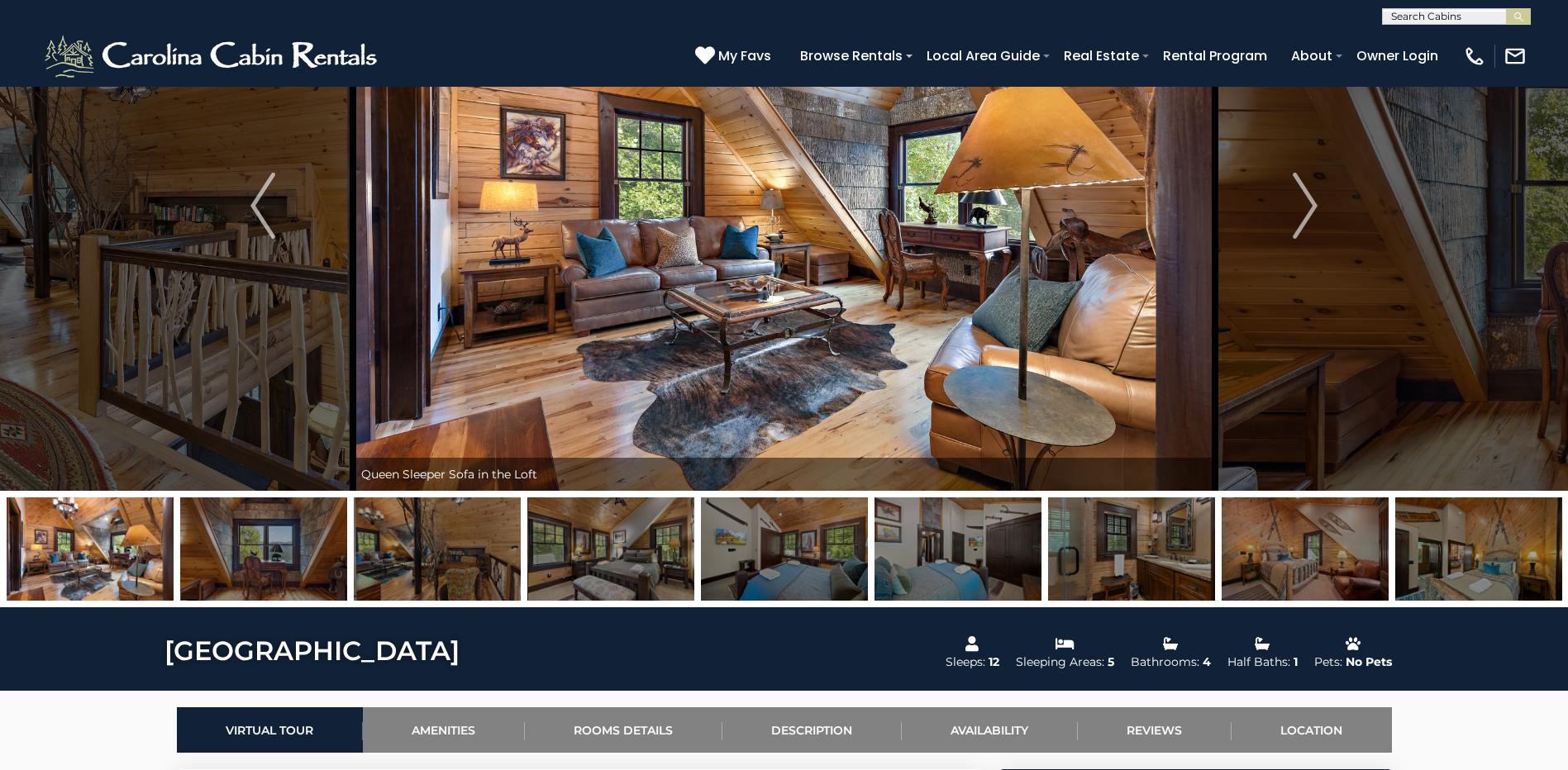
scroll to position [248, 0]
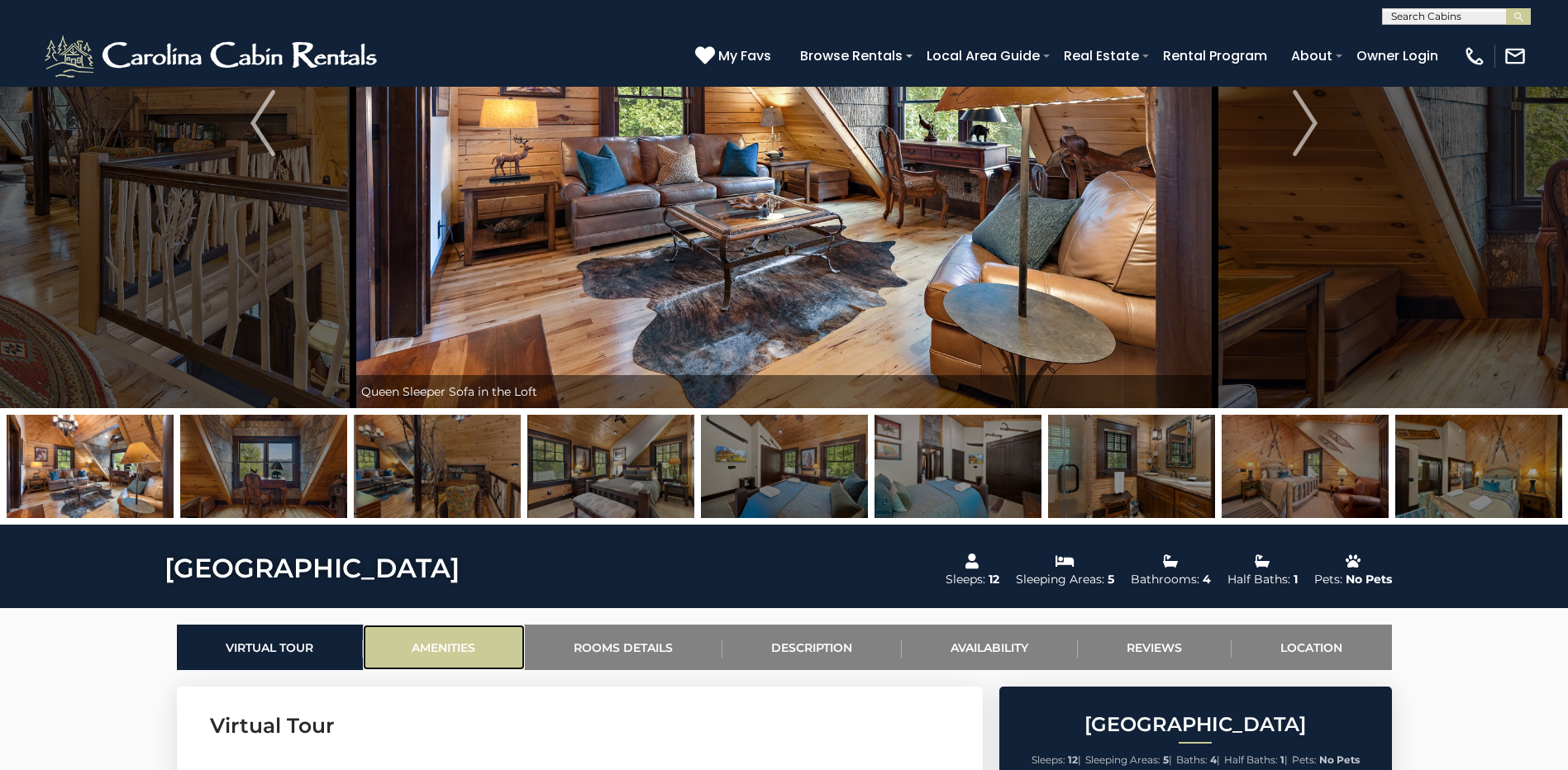
click at [429, 641] on link "Amenities" at bounding box center [444, 648] width 162 height 46
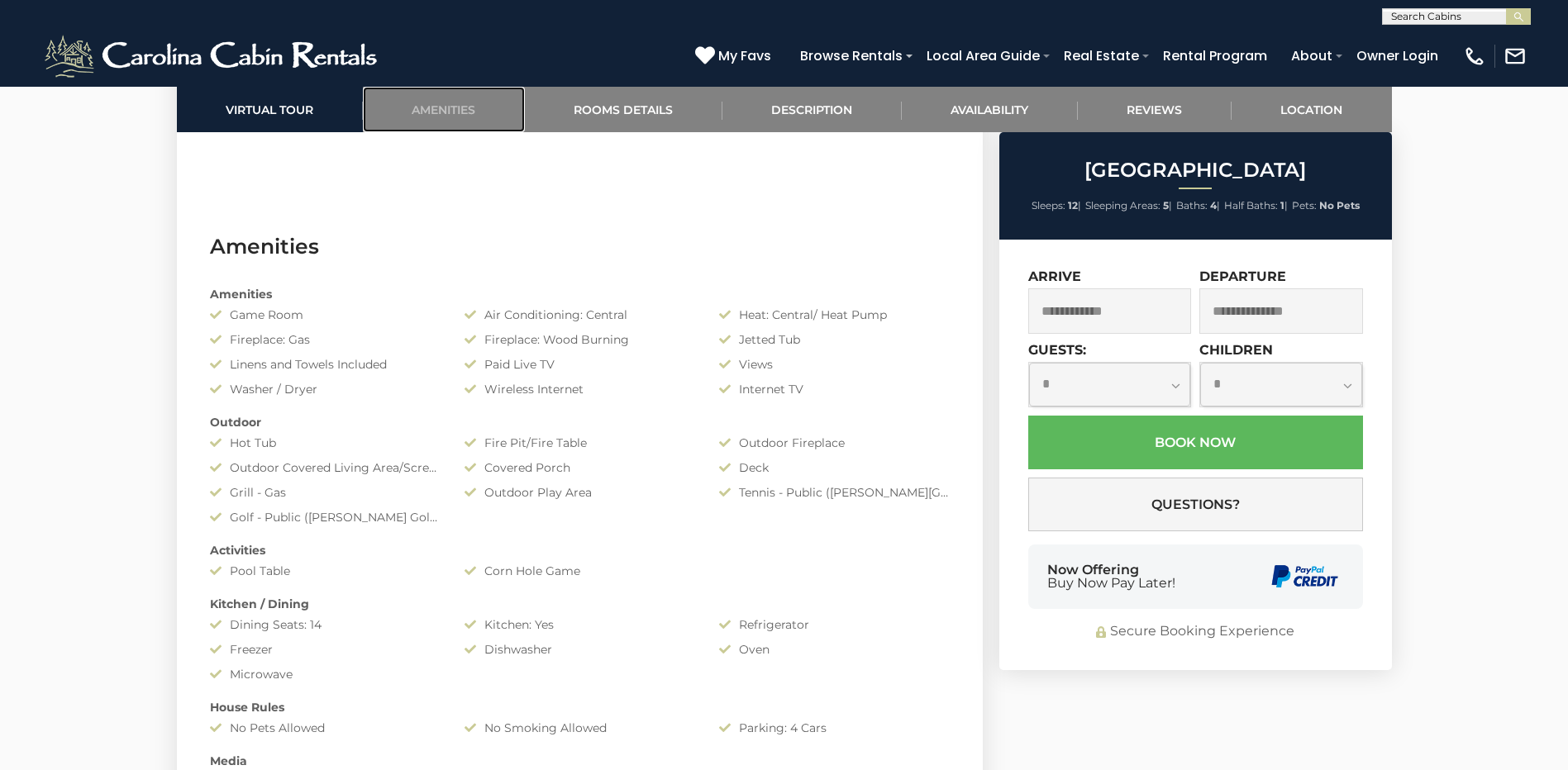
scroll to position [1798, 0]
